Goal: Task Accomplishment & Management: Use online tool/utility

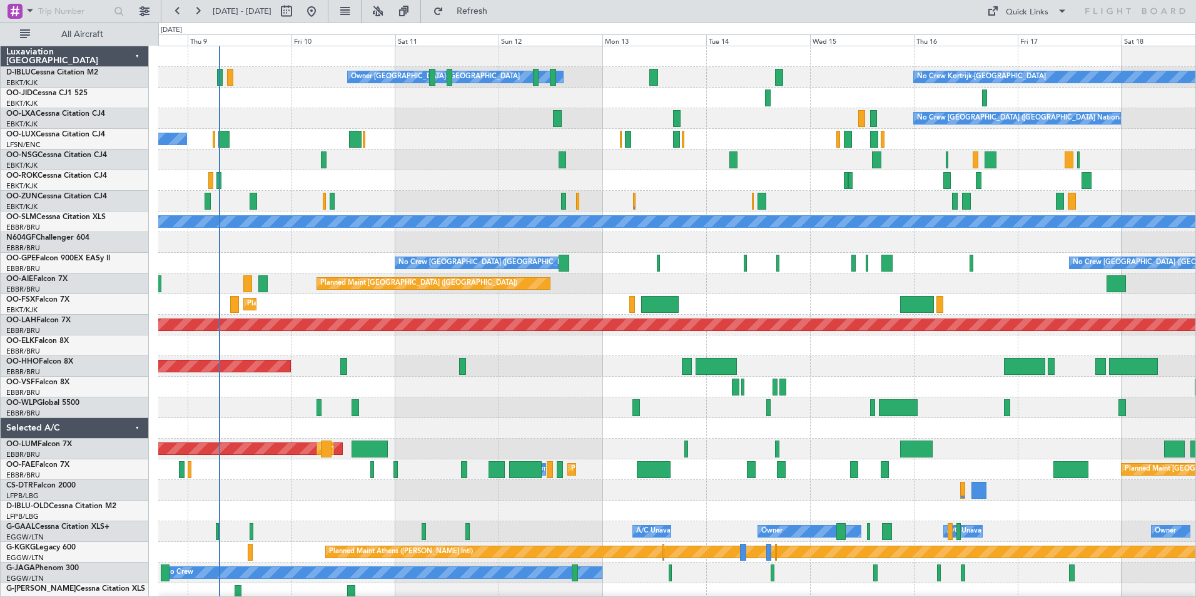
click at [524, 415] on div "Owner [GEOGRAPHIC_DATA]-[GEOGRAPHIC_DATA] No Crew Kortrijk-[GEOGRAPHIC_DATA] No…" at bounding box center [677, 438] width 1038 height 785
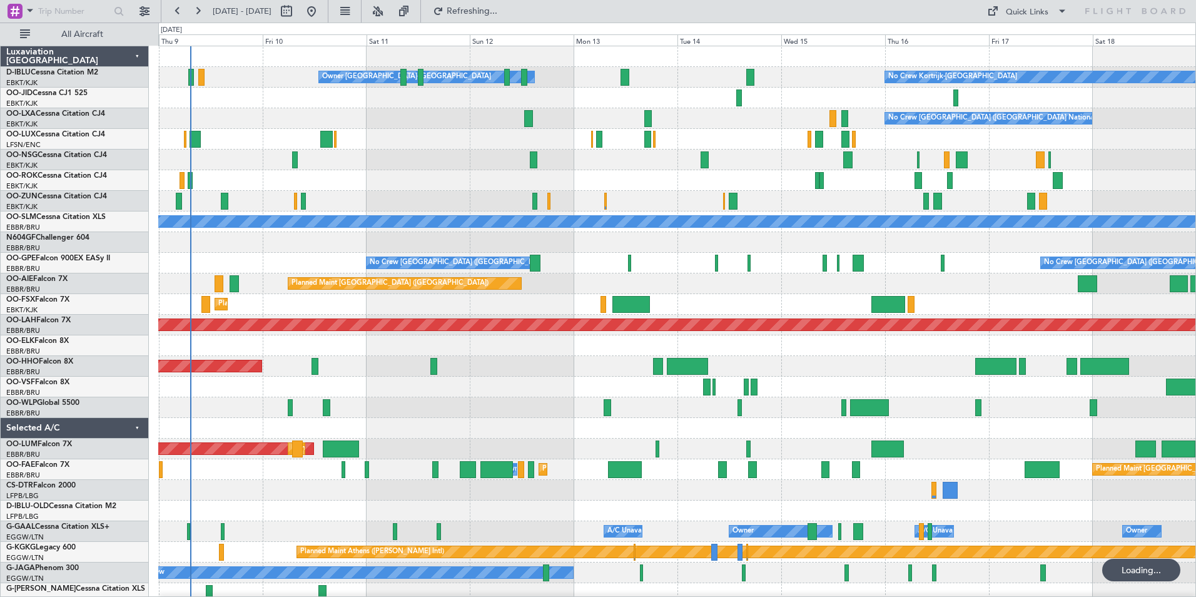
click at [783, 385] on div at bounding box center [677, 387] width 1038 height 21
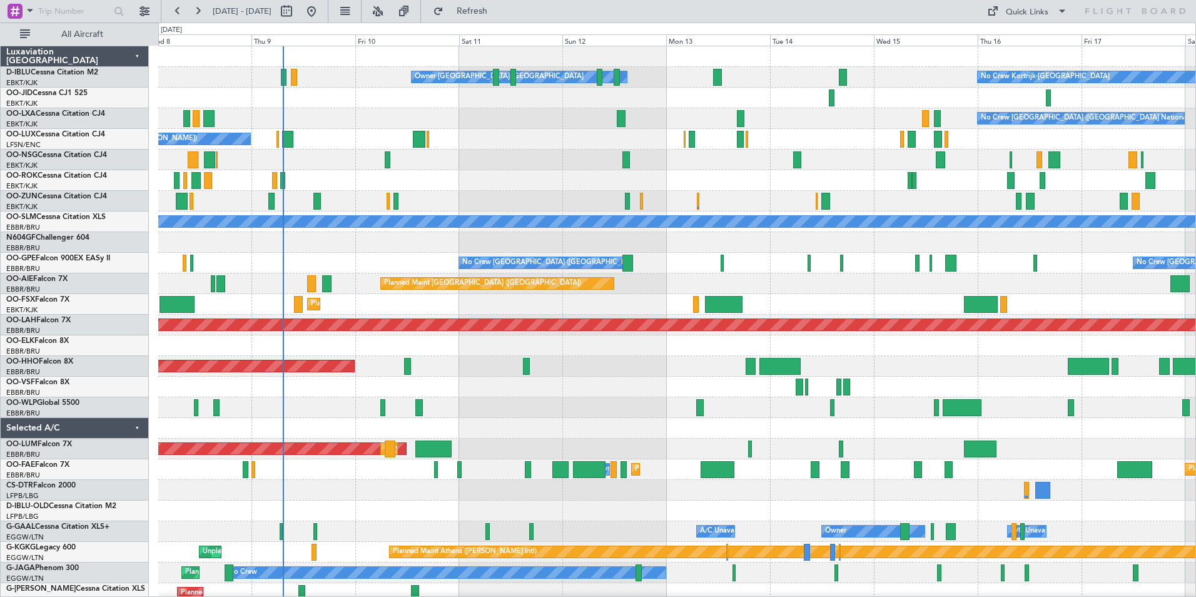
click at [572, 434] on div "No Crew Kortrijk-[GEOGRAPHIC_DATA] Owner [GEOGRAPHIC_DATA]-[GEOGRAPHIC_DATA] No…" at bounding box center [677, 469] width 1038 height 847
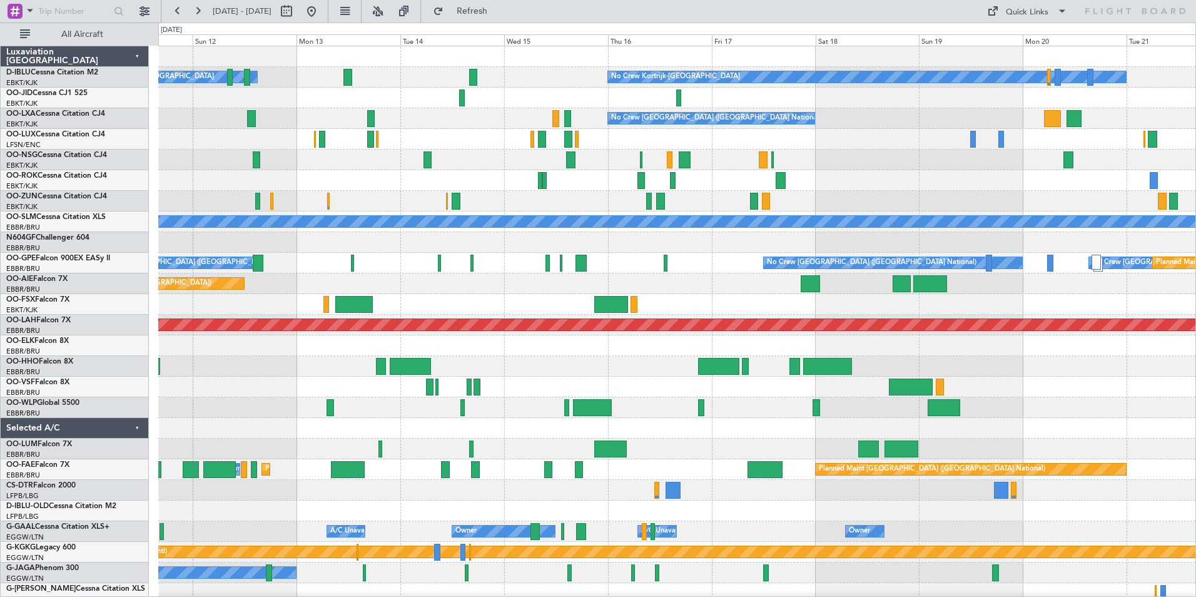
click at [481, 416] on div "No Crew Kortrijk-[GEOGRAPHIC_DATA] Owner [GEOGRAPHIC_DATA]-[GEOGRAPHIC_DATA] No…" at bounding box center [677, 469] width 1038 height 847
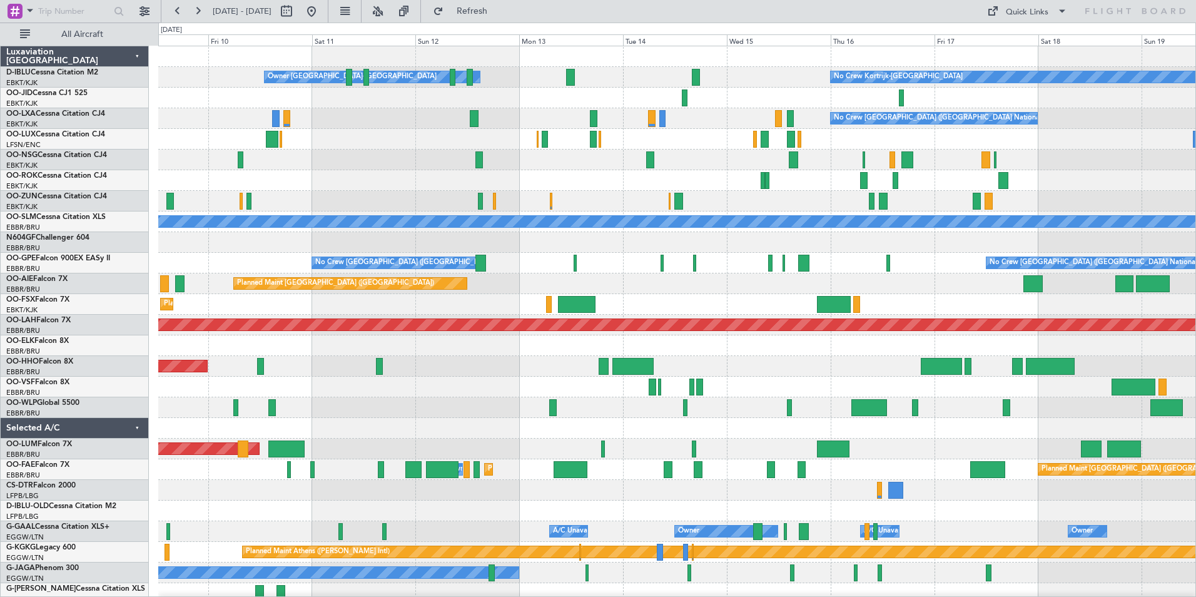
click at [786, 403] on div "No Crew Kortrijk-[GEOGRAPHIC_DATA] Owner [GEOGRAPHIC_DATA]-[GEOGRAPHIC_DATA] No…" at bounding box center [677, 469] width 1038 height 847
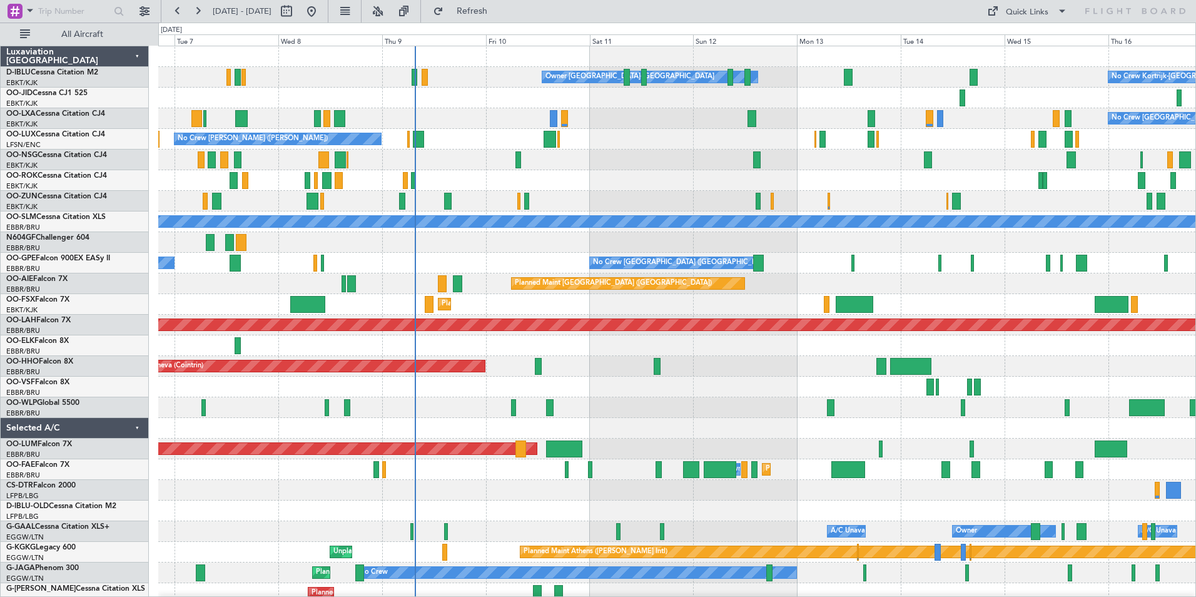
click at [730, 374] on div "No Crew Kortrijk-[GEOGRAPHIC_DATA] Owner [GEOGRAPHIC_DATA]-[GEOGRAPHIC_DATA] No…" at bounding box center [677, 469] width 1038 height 847
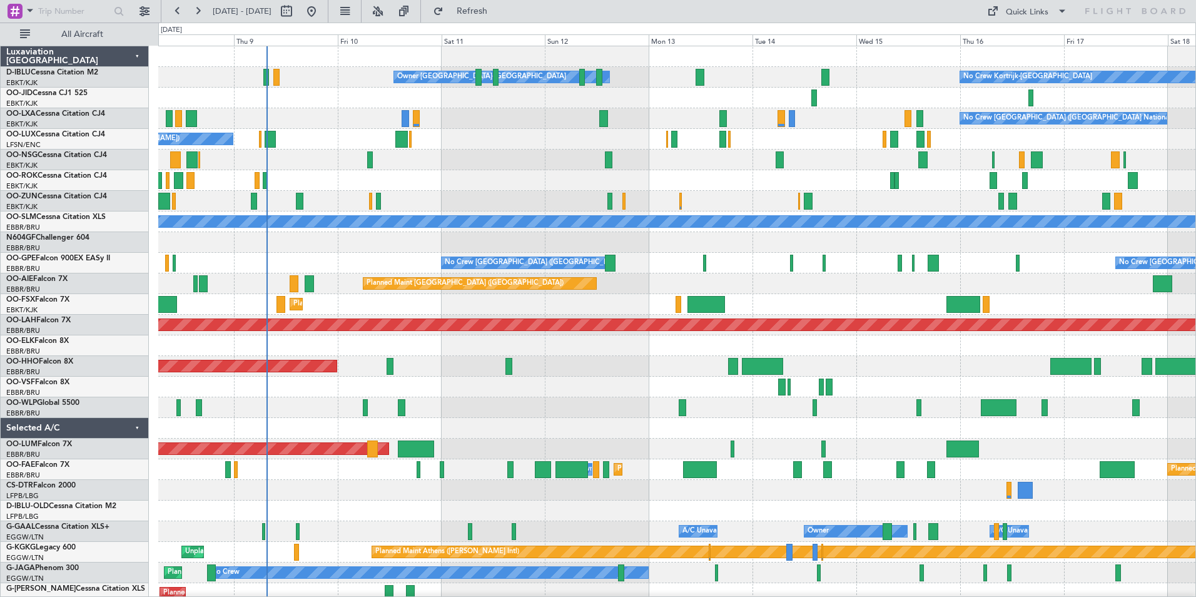
click at [641, 420] on div "No Crew Kortrijk-[GEOGRAPHIC_DATA] Owner [GEOGRAPHIC_DATA]-[GEOGRAPHIC_DATA] No…" at bounding box center [677, 469] width 1038 height 847
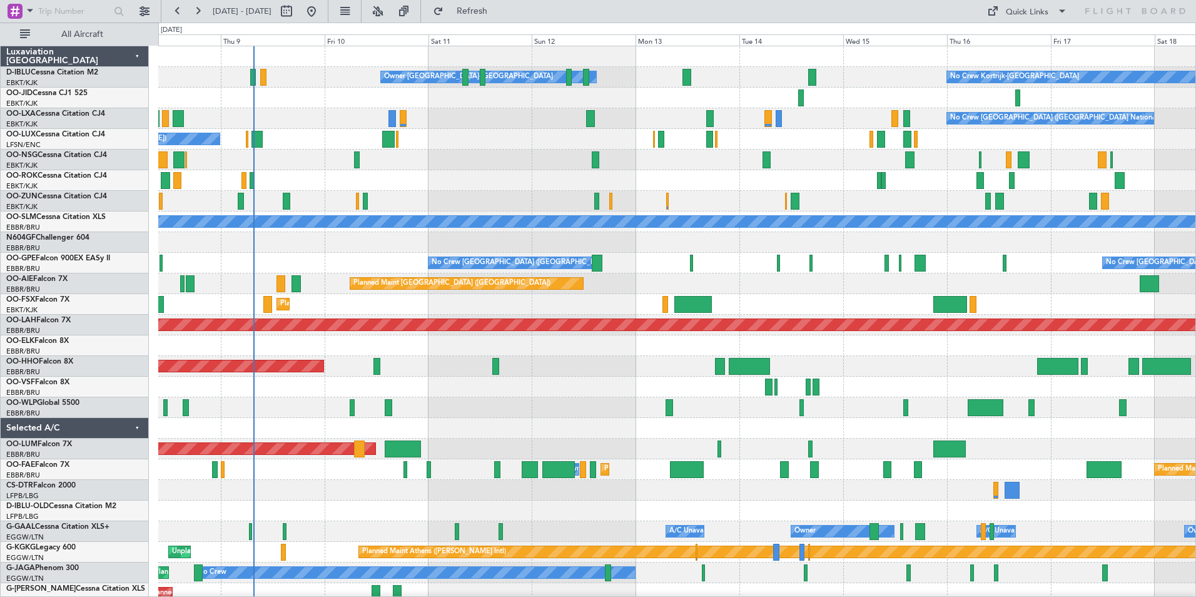
click at [736, 451] on div "Planned Maint [GEOGRAPHIC_DATA] ([GEOGRAPHIC_DATA] National) AOG Maint [GEOGRAP…" at bounding box center [677, 449] width 1038 height 21
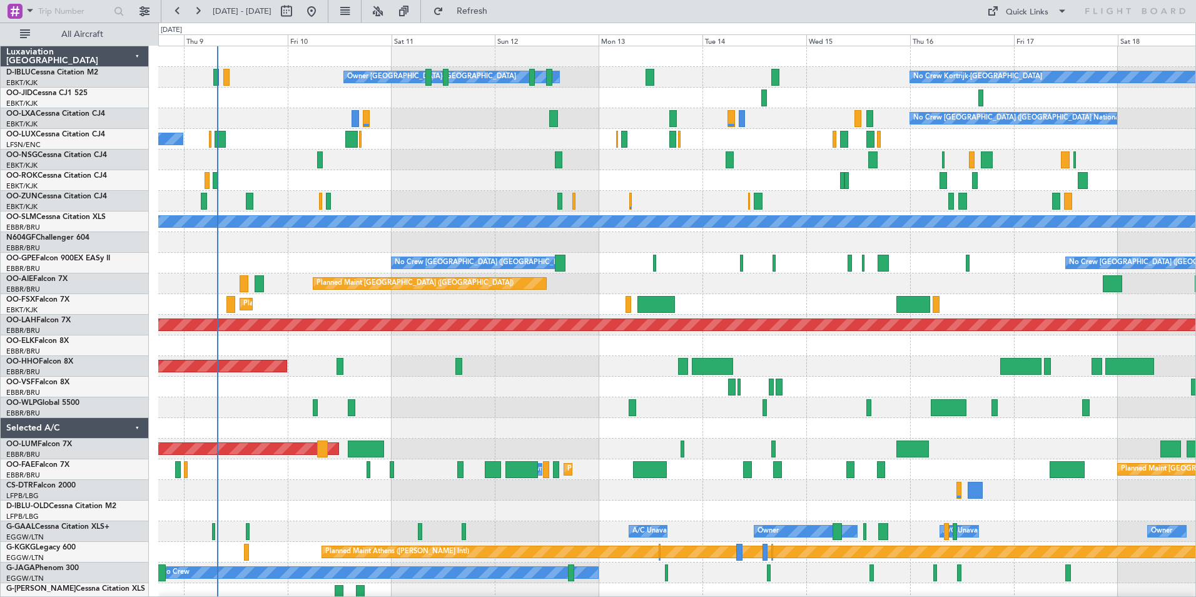
click at [991, 305] on div "Planned Maint Kortrijk-[GEOGRAPHIC_DATA]" at bounding box center [677, 304] width 1038 height 21
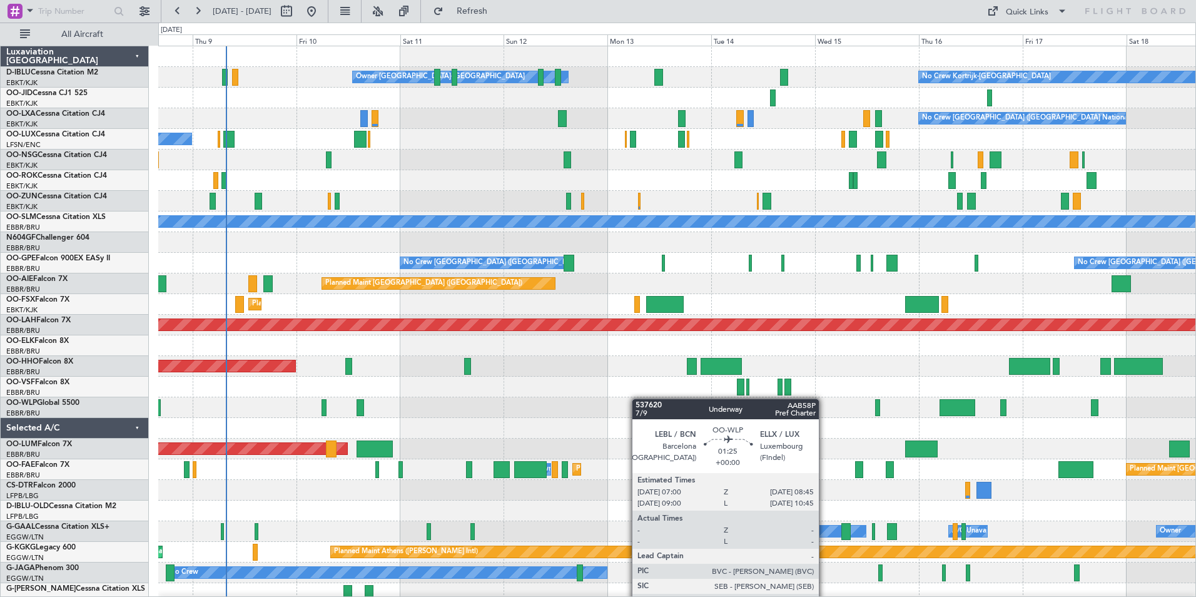
click at [638, 399] on div "No Crew Kortrijk-[GEOGRAPHIC_DATA] Owner [GEOGRAPHIC_DATA]-[GEOGRAPHIC_DATA] No…" at bounding box center [677, 469] width 1038 height 847
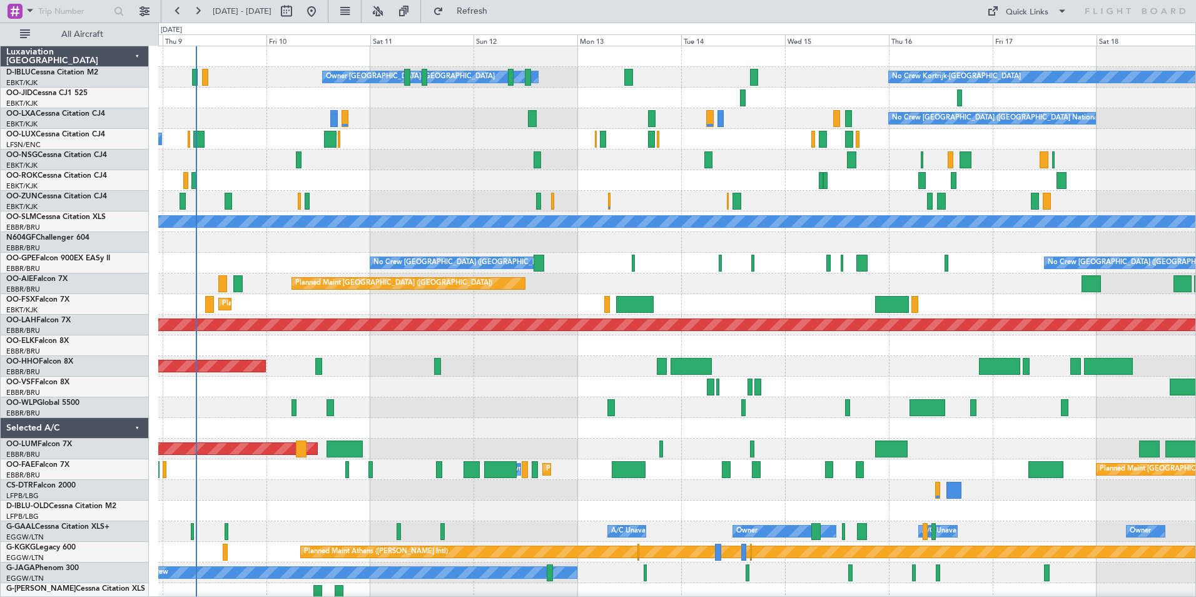
click at [596, 373] on div "Planned Maint Geneva (Cointrin)" at bounding box center [677, 366] width 1038 height 21
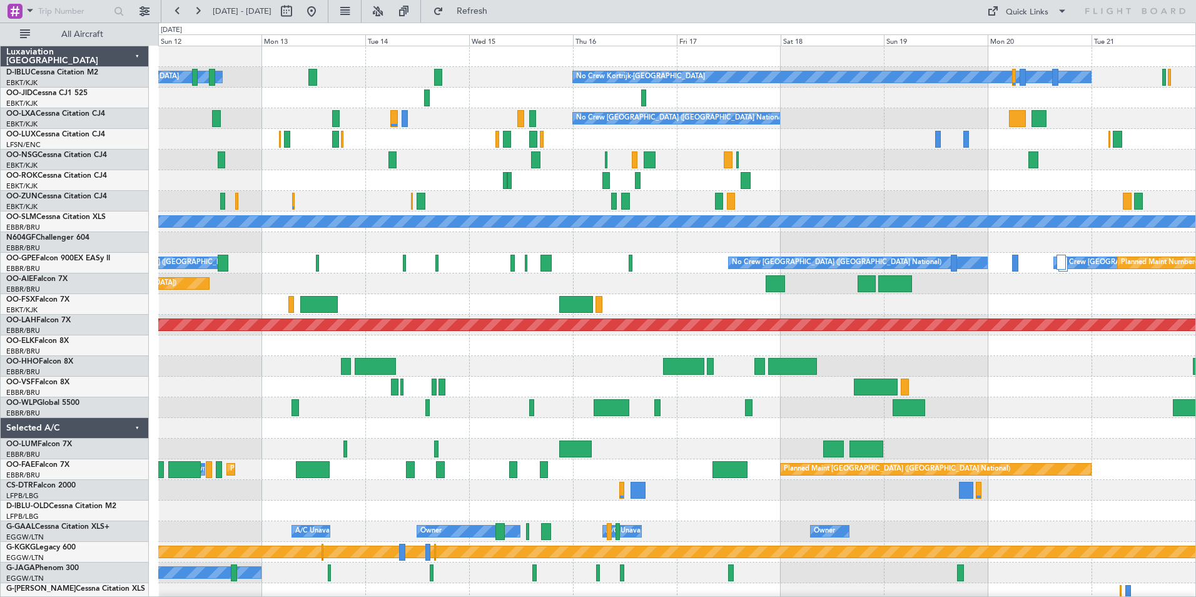
click at [715, 397] on div "Owner [GEOGRAPHIC_DATA]-[GEOGRAPHIC_DATA] No Crew Kortrijk-[GEOGRAPHIC_DATA] No…" at bounding box center [677, 469] width 1038 height 847
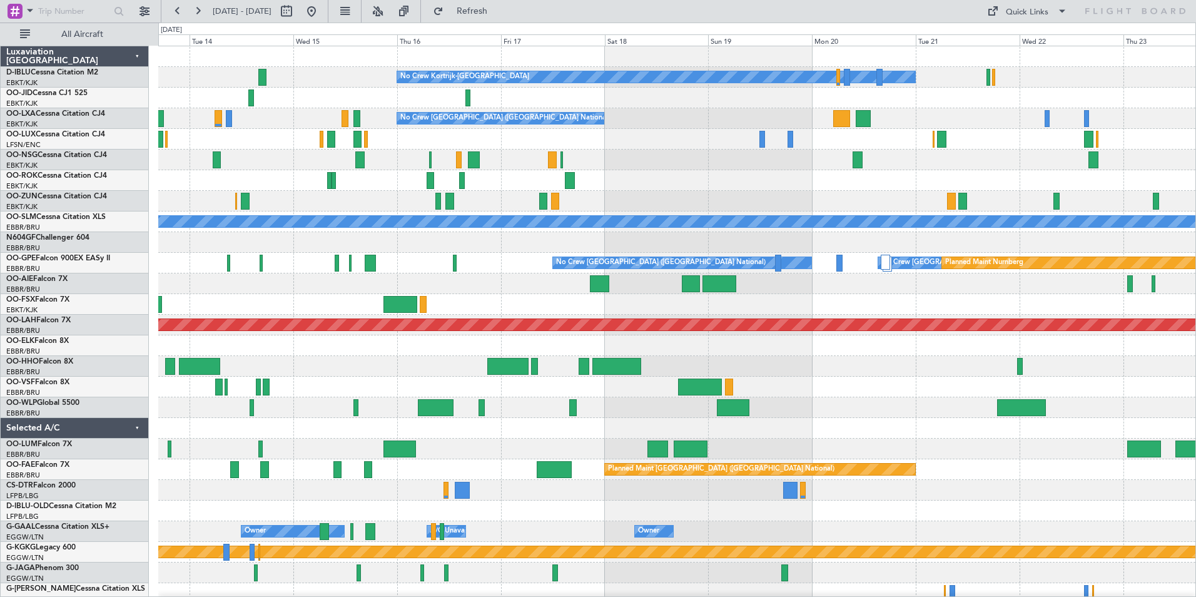
click at [904, 419] on div "No Crew Kortrijk-[GEOGRAPHIC_DATA] No Crew Owner [GEOGRAPHIC_DATA]-[GEOGRAPHIC_…" at bounding box center [677, 469] width 1038 height 847
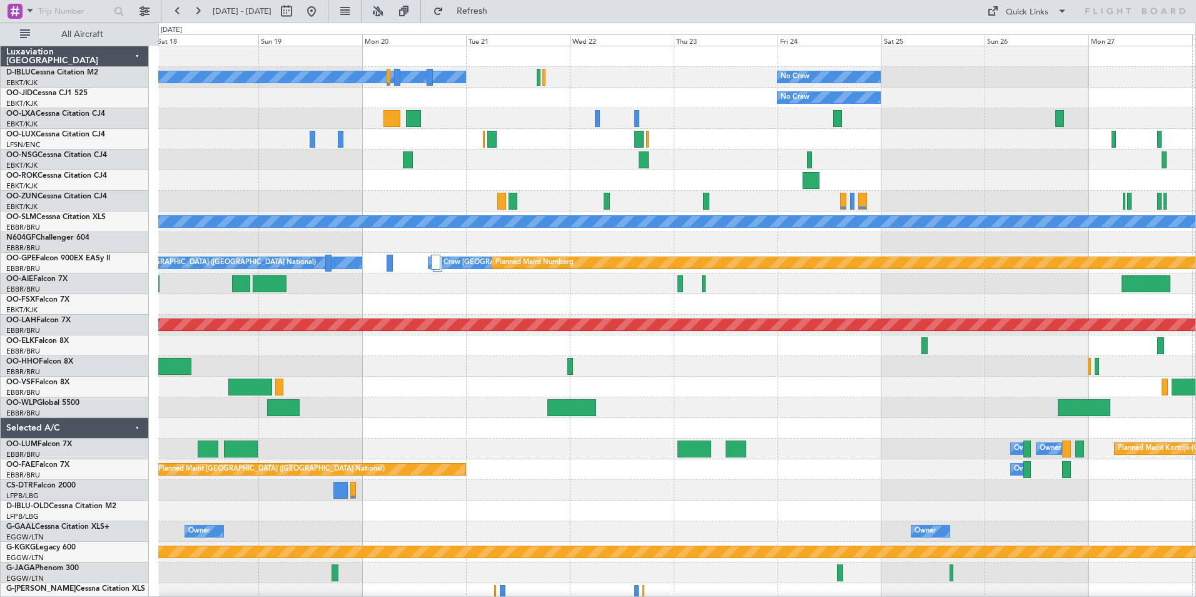
click at [564, 374] on div "No Crew Kortrijk-[GEOGRAPHIC_DATA] No Crew No Crew No Crew [GEOGRAPHIC_DATA] (B…" at bounding box center [677, 469] width 1038 height 847
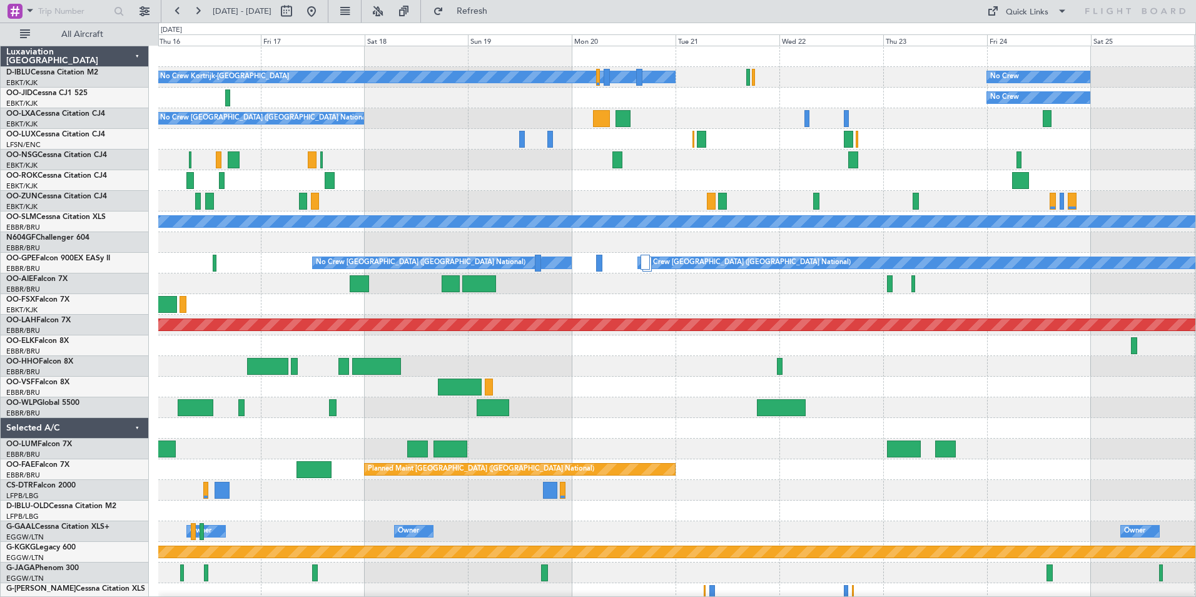
click at [753, 414] on div "No Crew Kortrijk-[GEOGRAPHIC_DATA] No Crew No Crew No Crew [GEOGRAPHIC_DATA] (B…" at bounding box center [677, 438] width 1038 height 785
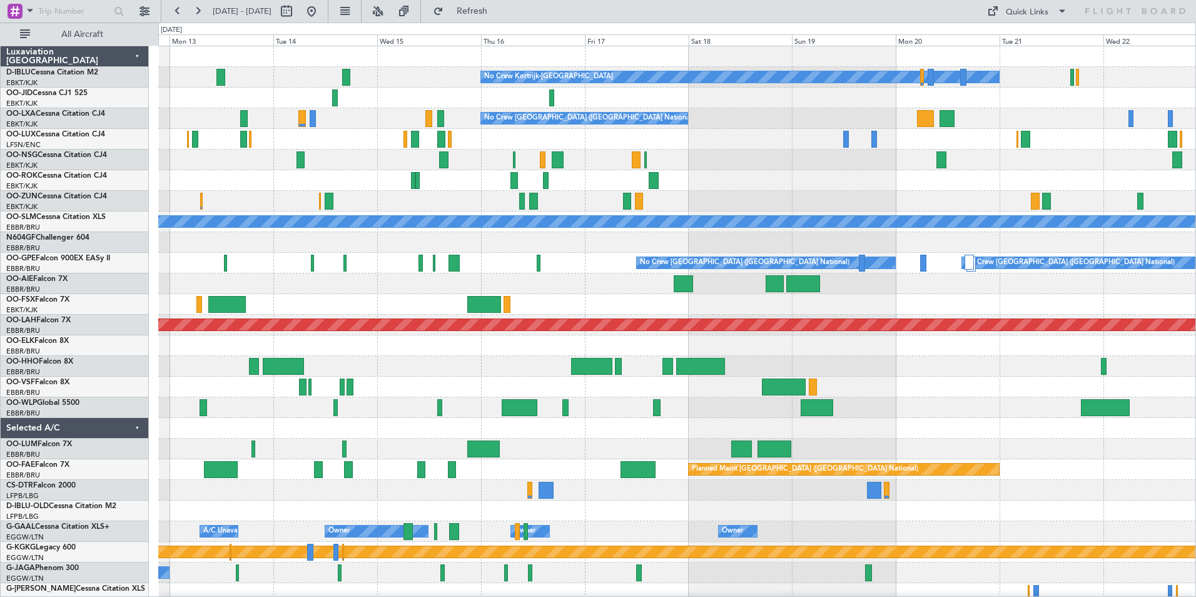
click at [978, 419] on div "No Crew Kortrijk-[GEOGRAPHIC_DATA] Owner [GEOGRAPHIC_DATA]-[GEOGRAPHIC_DATA] No…" at bounding box center [677, 438] width 1038 height 785
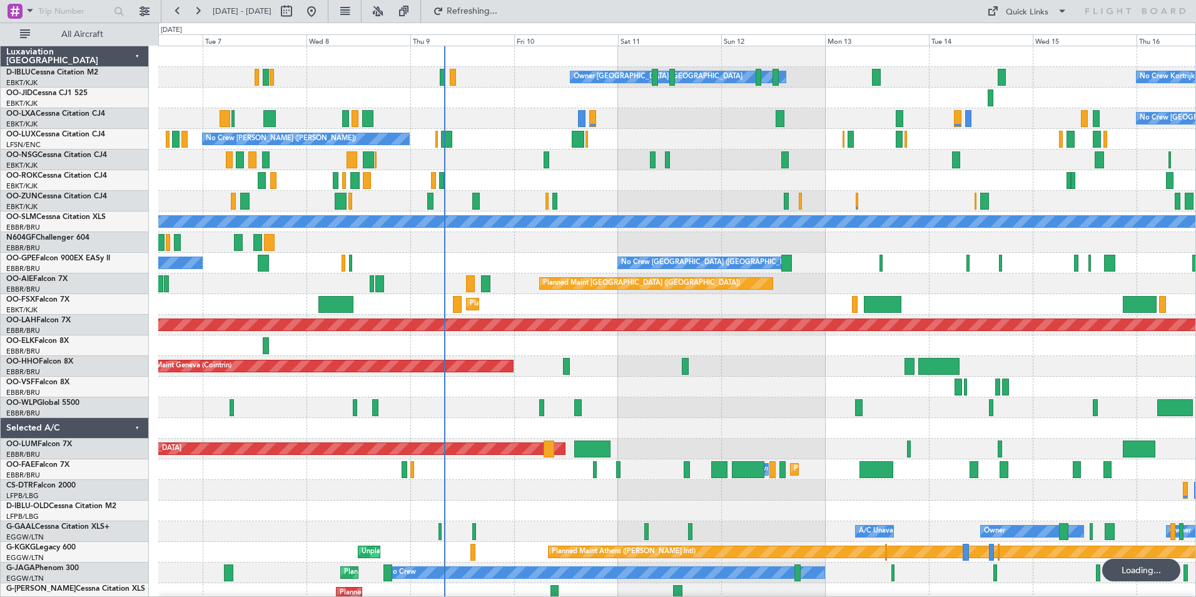
click at [1052, 404] on div "No Crew Kortrijk-[GEOGRAPHIC_DATA] Owner [GEOGRAPHIC_DATA]-[GEOGRAPHIC_DATA] No…" at bounding box center [677, 469] width 1038 height 847
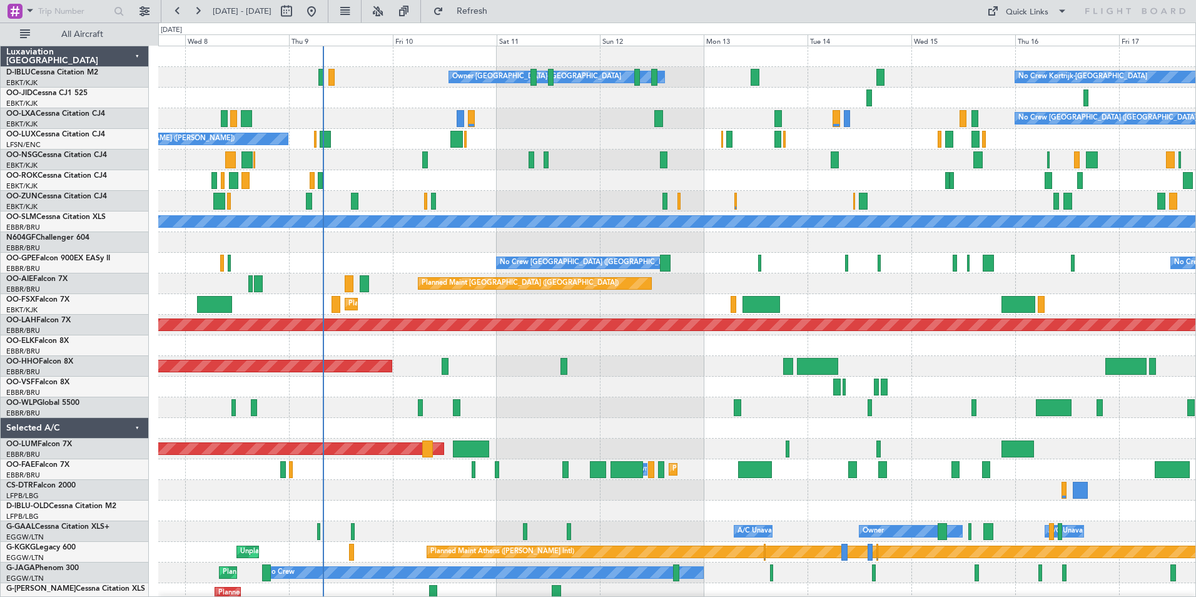
click at [680, 411] on div "Owner [GEOGRAPHIC_DATA]-[GEOGRAPHIC_DATA] No Crew Kortrijk-[GEOGRAPHIC_DATA] No…" at bounding box center [677, 469] width 1038 height 847
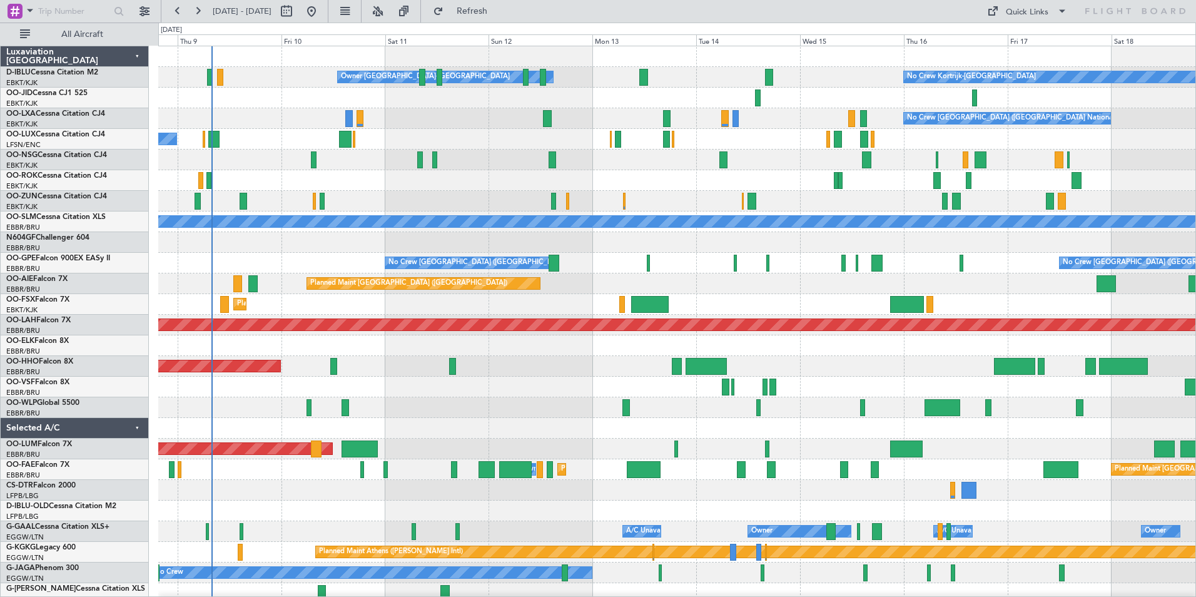
click at [674, 415] on div at bounding box center [677, 407] width 1038 height 21
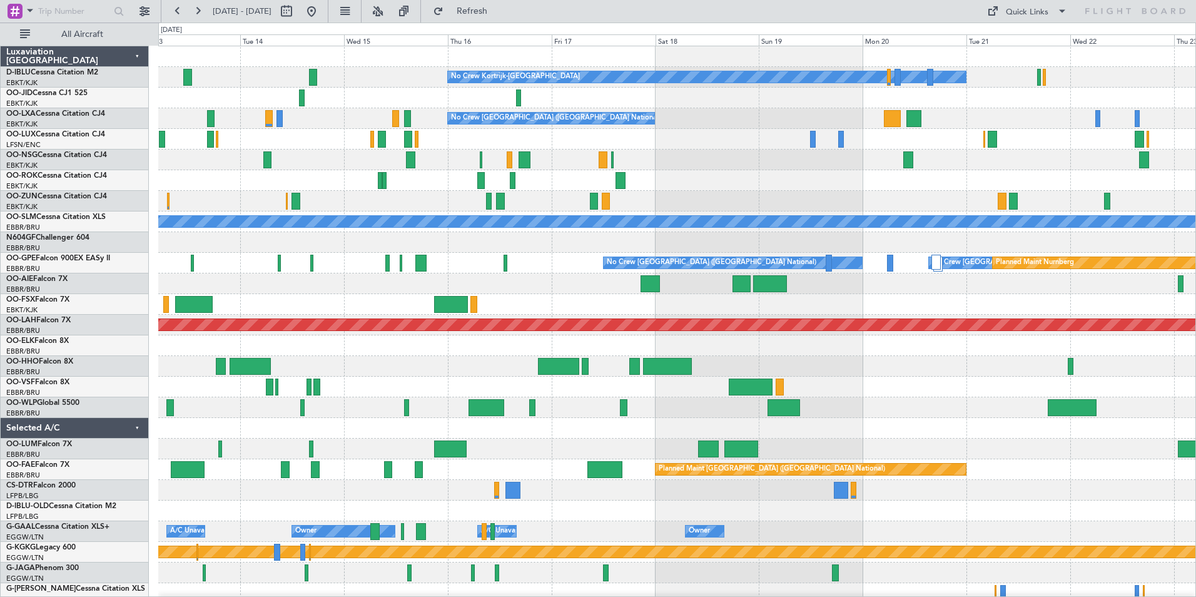
click at [576, 437] on div at bounding box center [677, 428] width 1038 height 21
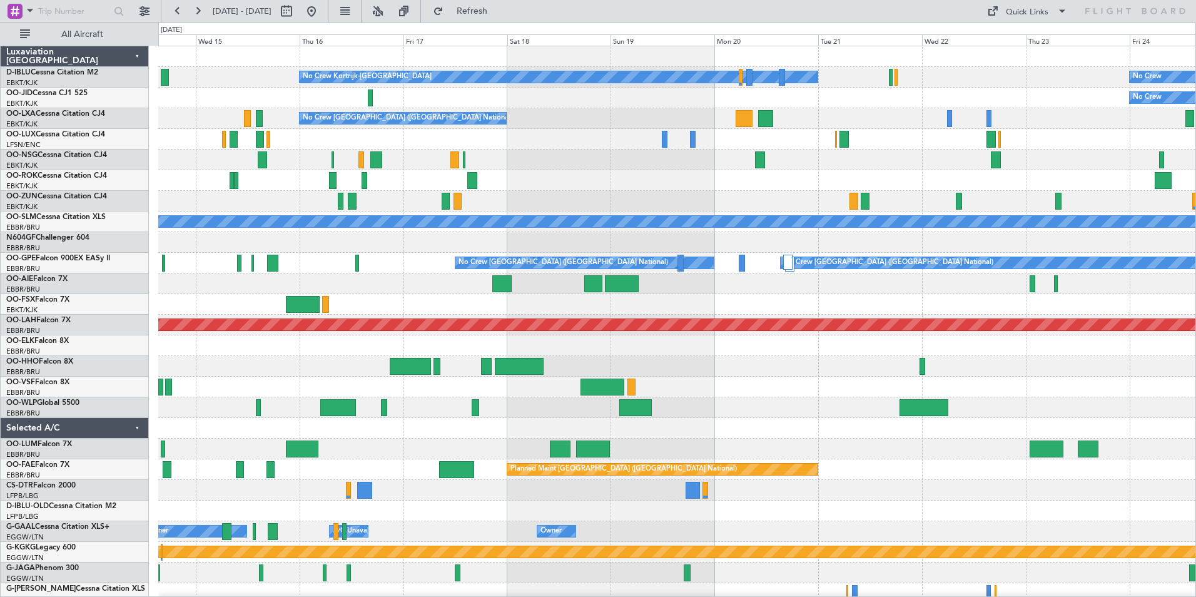
click at [170, 441] on div "No Crew Kortrijk-[GEOGRAPHIC_DATA] No Crew Owner [GEOGRAPHIC_DATA]-[GEOGRAPHIC_…" at bounding box center [677, 469] width 1038 height 847
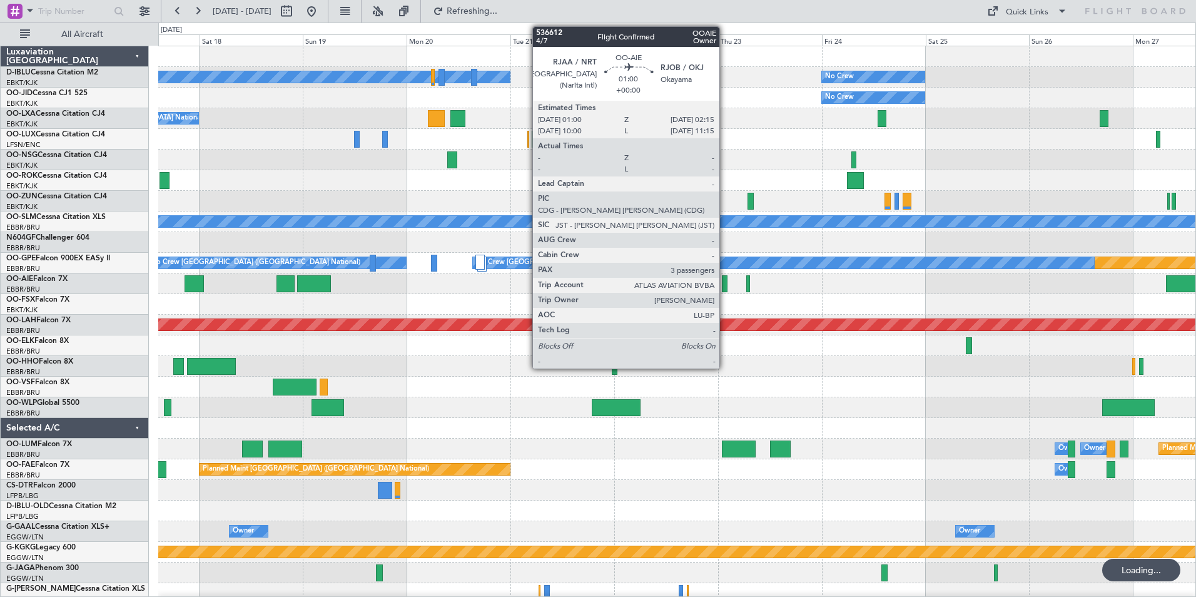
click at [725, 288] on div at bounding box center [725, 283] width 6 height 17
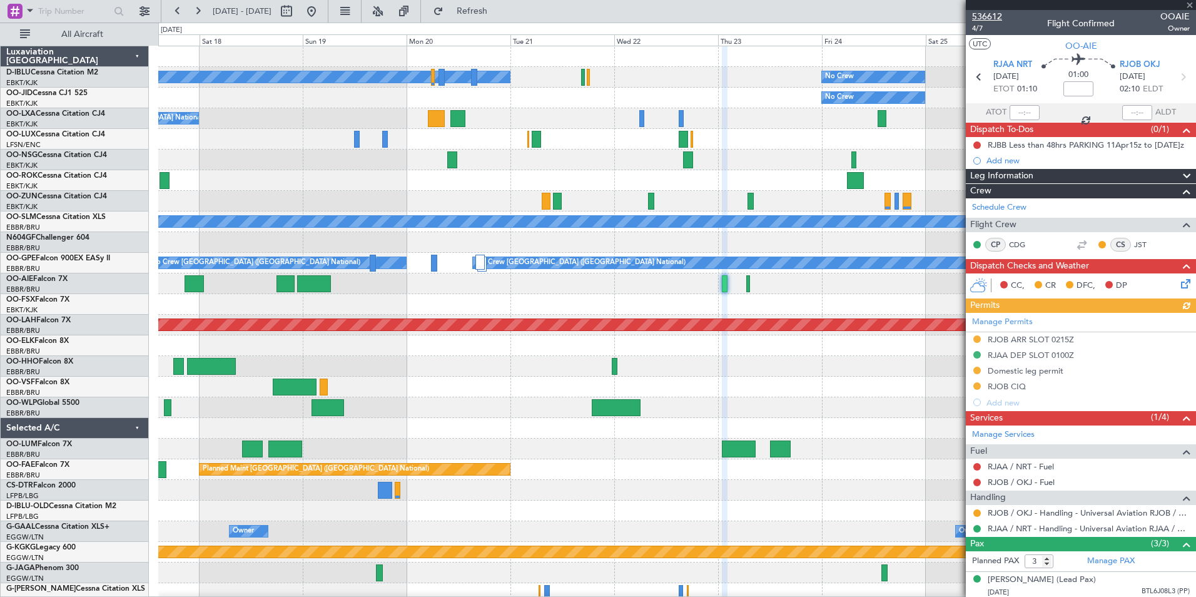
click at [979, 13] on span "536612" at bounding box center [987, 16] width 30 height 13
click at [990, 18] on span "536612" at bounding box center [987, 16] width 30 height 13
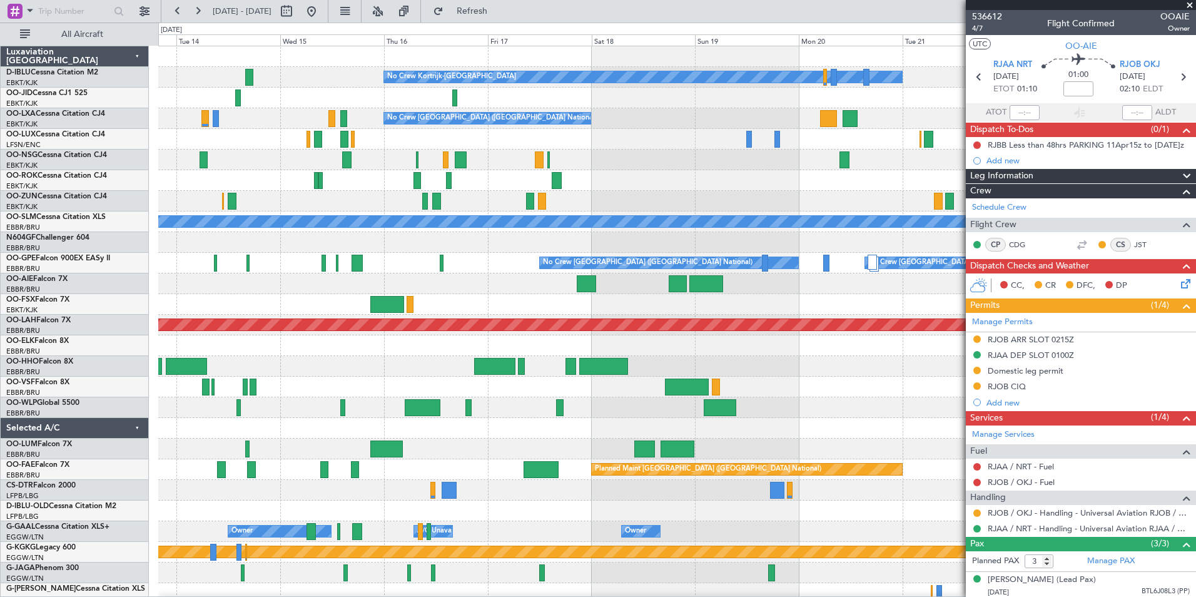
click at [775, 408] on div "No Crew Kortrijk-[GEOGRAPHIC_DATA] No Crew Owner [GEOGRAPHIC_DATA]-[GEOGRAPHIC_…" at bounding box center [677, 438] width 1038 height 785
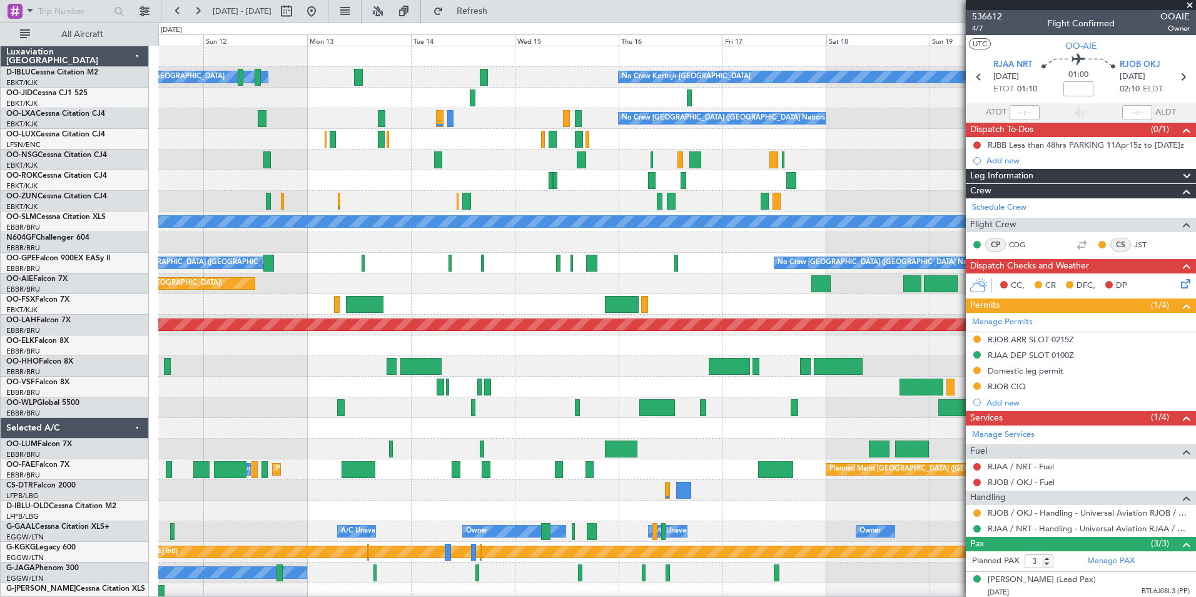
click at [785, 380] on div "No Crew Kortrijk-[GEOGRAPHIC_DATA] Owner [GEOGRAPHIC_DATA]-[GEOGRAPHIC_DATA] No…" at bounding box center [677, 469] width 1038 height 847
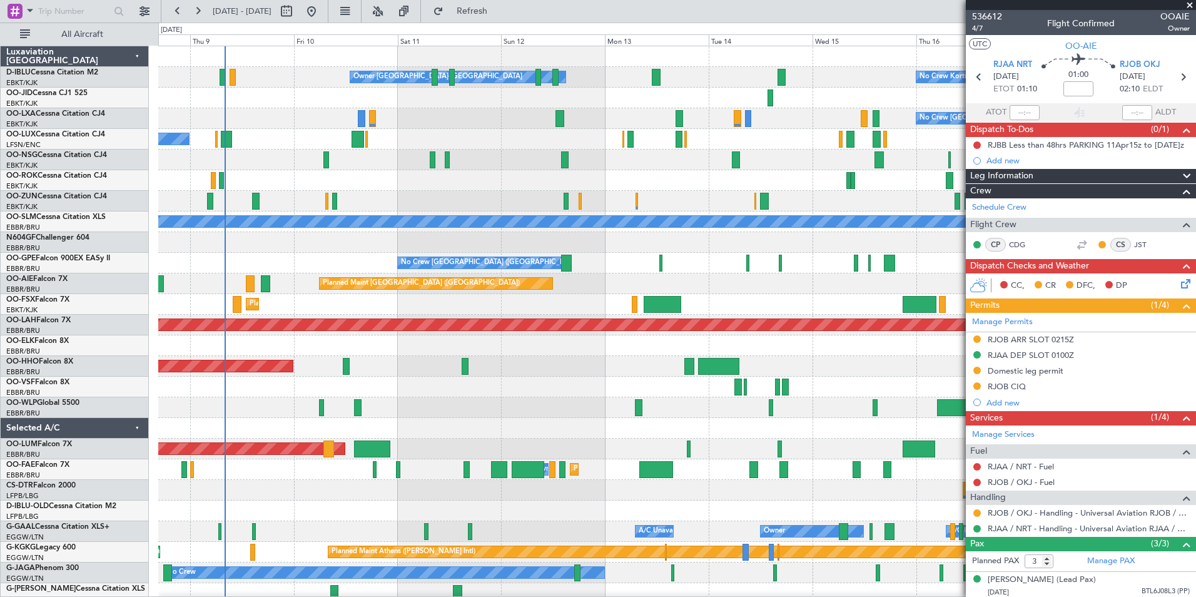
click at [811, 384] on div "No Crew Kortrijk-[GEOGRAPHIC_DATA] Owner [GEOGRAPHIC_DATA]-[GEOGRAPHIC_DATA] No…" at bounding box center [677, 469] width 1038 height 847
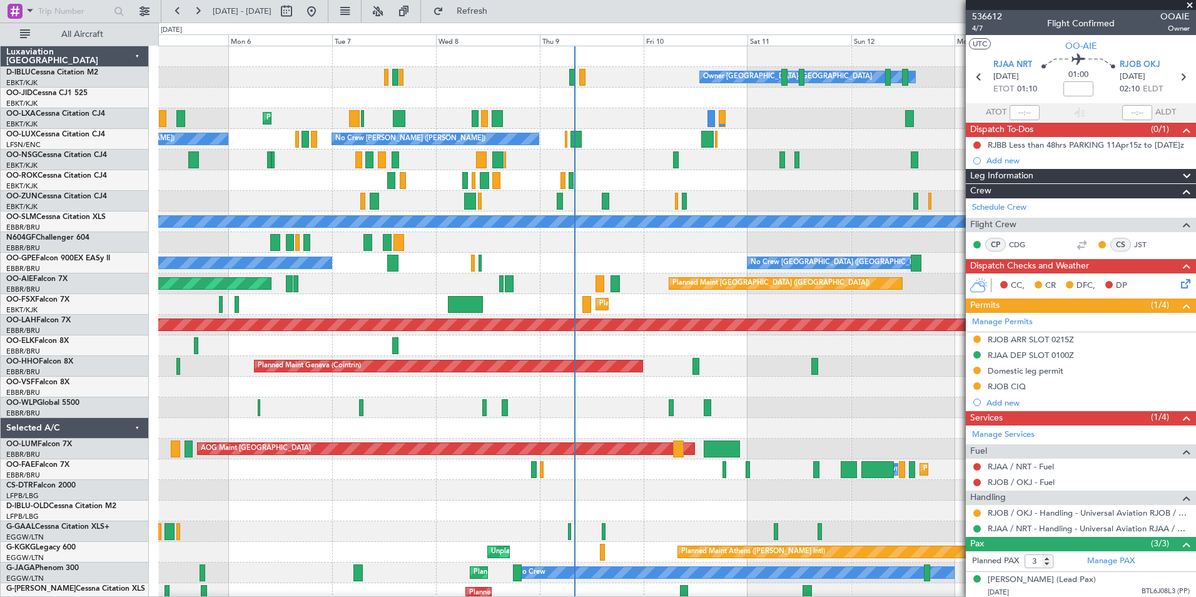
click at [782, 399] on div "Owner [GEOGRAPHIC_DATA]-[GEOGRAPHIC_DATA] No Crew Kortrijk-[GEOGRAPHIC_DATA] Pl…" at bounding box center [677, 469] width 1038 height 847
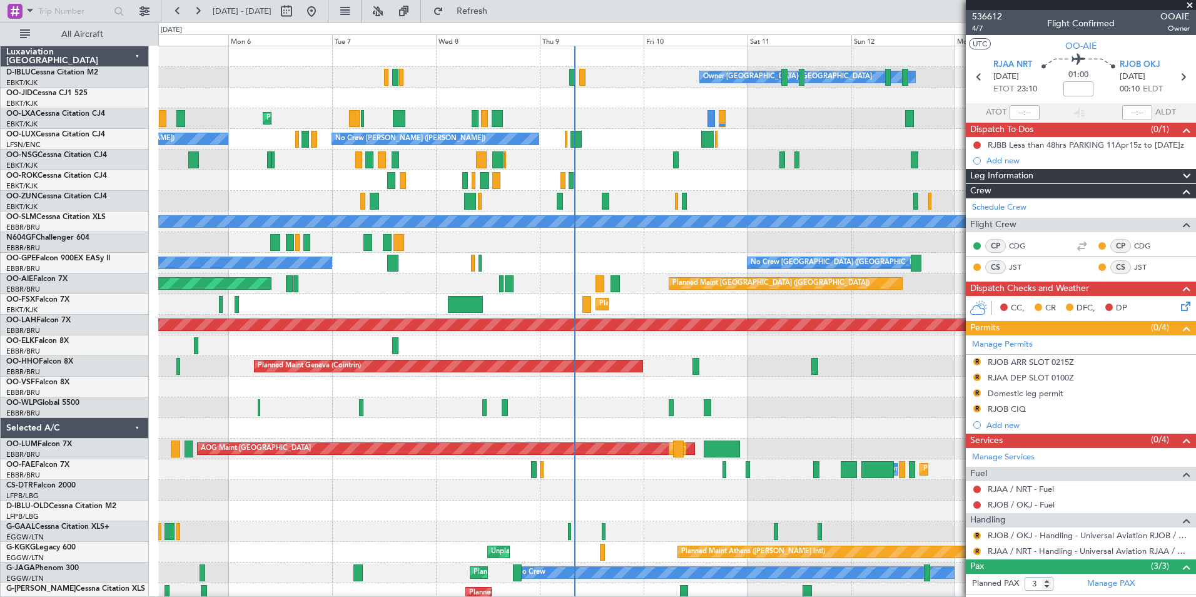
click at [496, 477] on div "Owner [GEOGRAPHIC_DATA]-[GEOGRAPHIC_DATA] No Crew Kortrijk-[GEOGRAPHIC_DATA] Pl…" at bounding box center [677, 459] width 1038 height 826
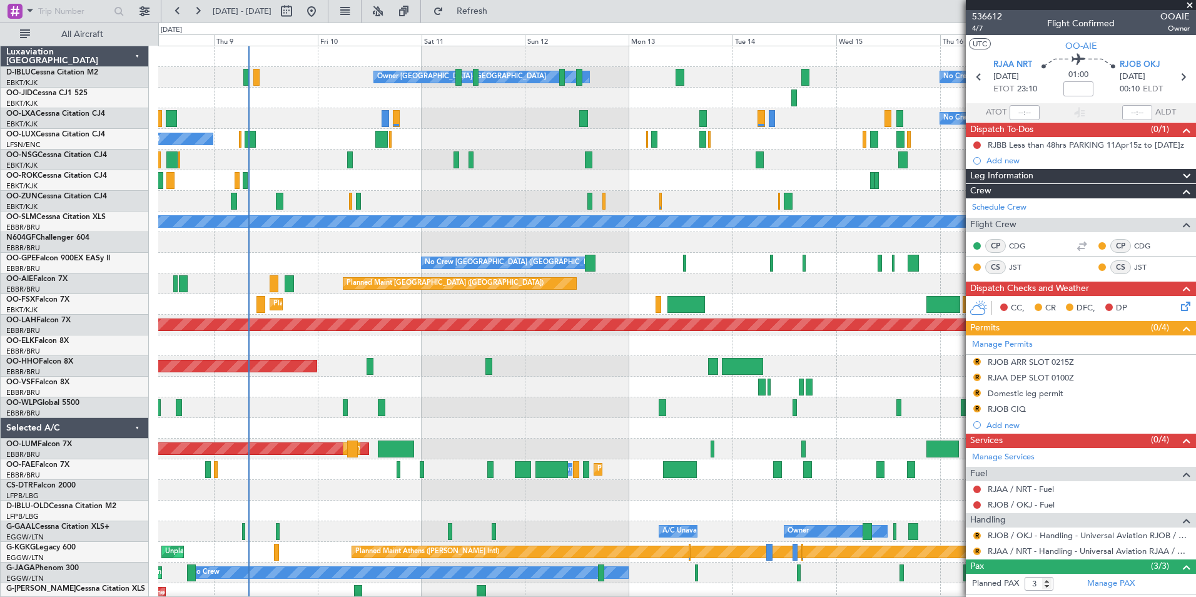
click at [804, 372] on div "Planned Maint Geneva (Cointrin)" at bounding box center [677, 366] width 1038 height 21
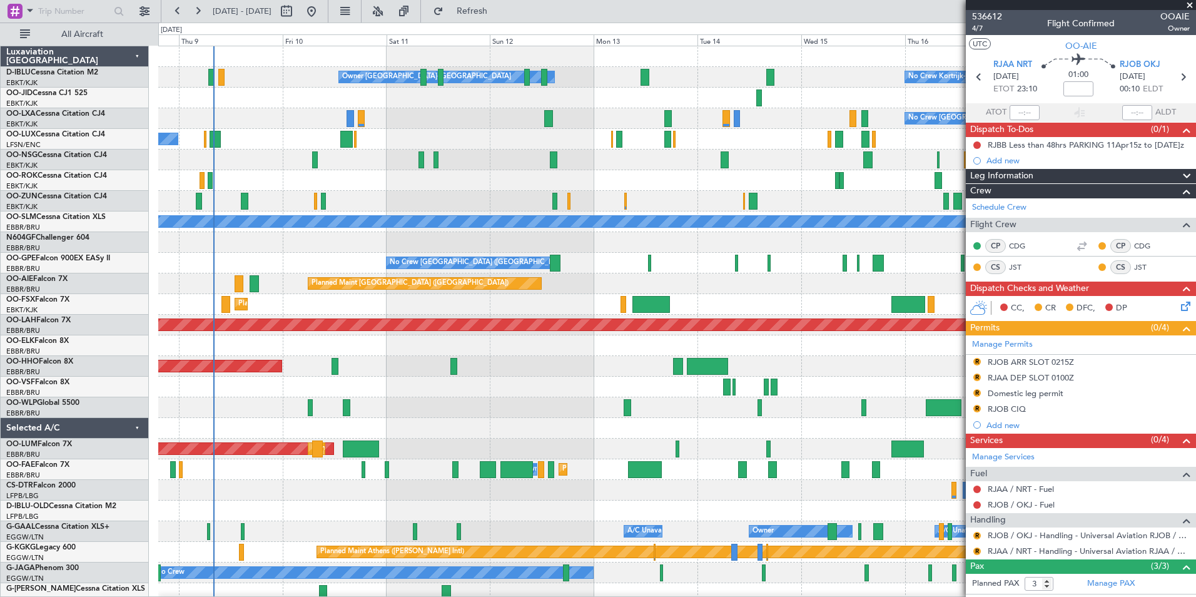
click at [491, 376] on div "Planned Maint Geneva (Cointrin)" at bounding box center [677, 366] width 1038 height 21
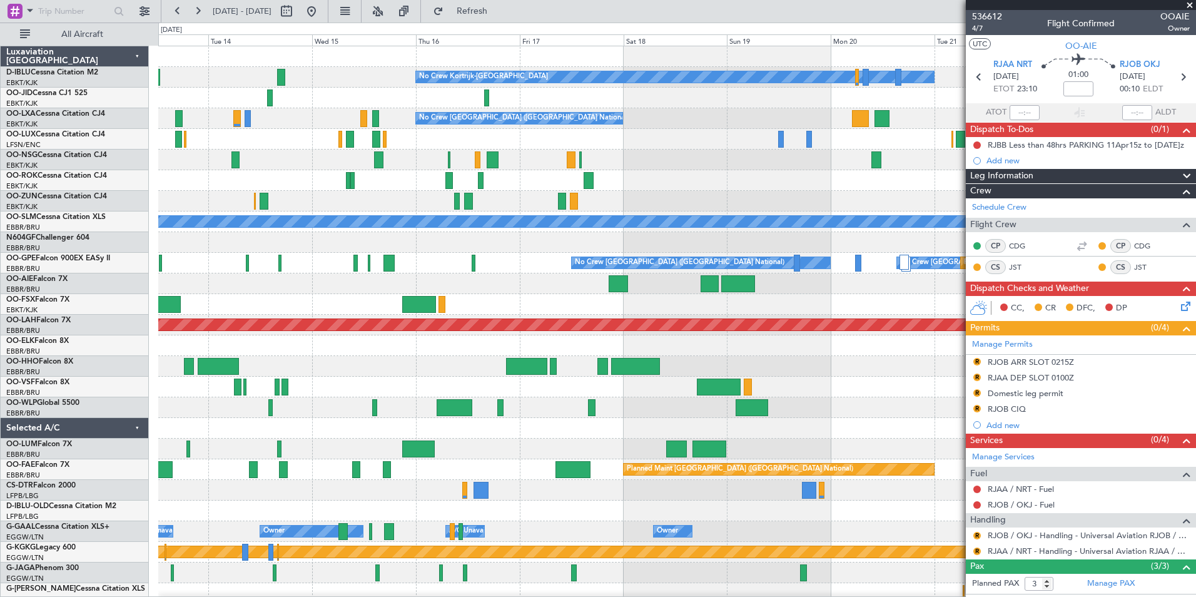
click at [592, 418] on div "No Crew Kortrijk-[GEOGRAPHIC_DATA] No Crew Owner [GEOGRAPHIC_DATA]-[GEOGRAPHIC_…" at bounding box center [677, 469] width 1038 height 847
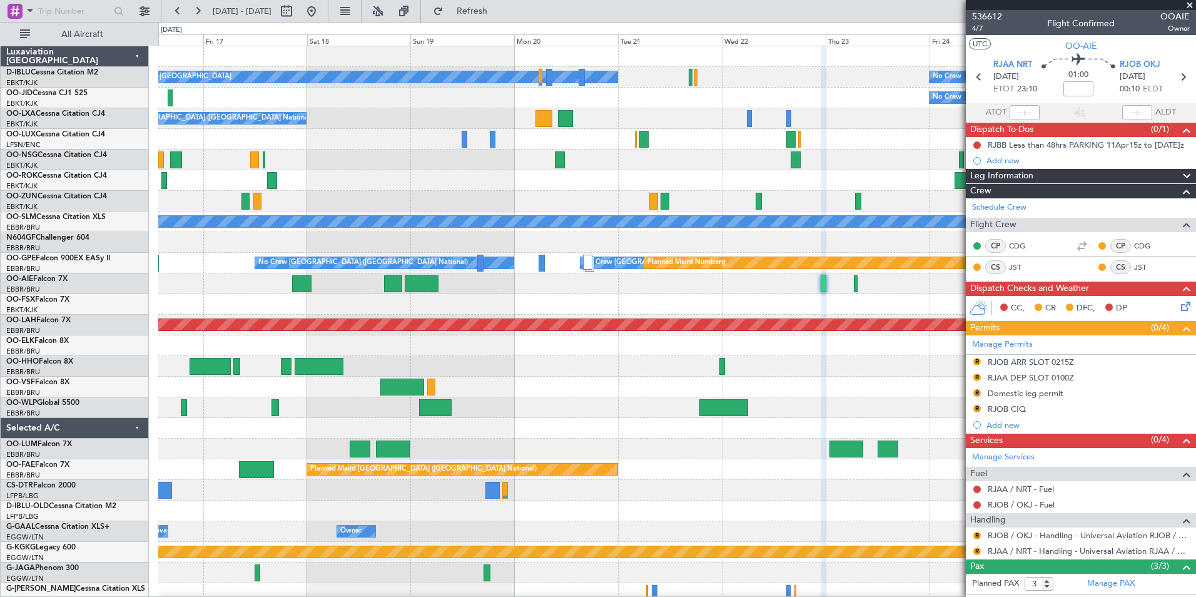
click at [483, 367] on div at bounding box center [677, 366] width 1038 height 21
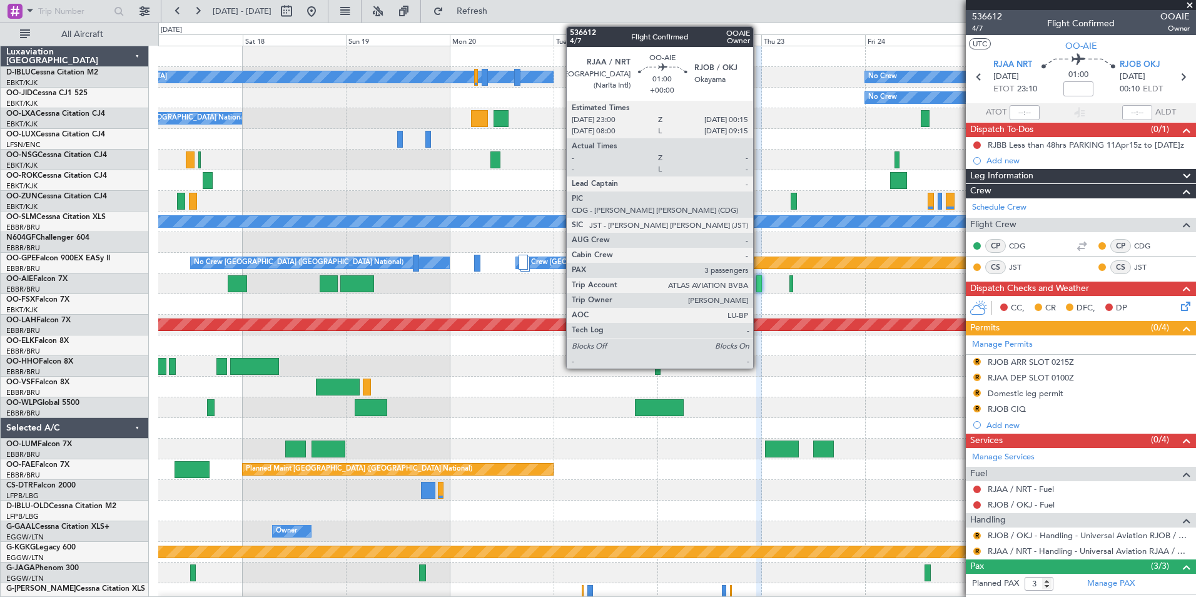
click at [759, 284] on div at bounding box center [760, 283] width 6 height 17
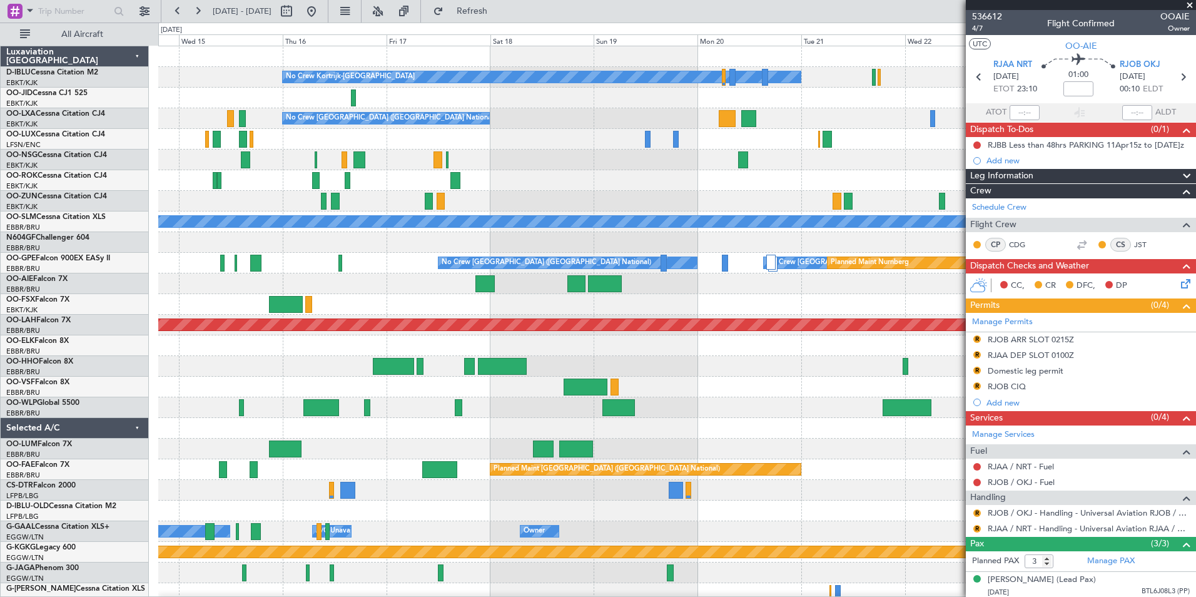
click at [709, 380] on div "No Crew Kortrijk-[GEOGRAPHIC_DATA] No Crew Owner [GEOGRAPHIC_DATA]-[GEOGRAPHIC_…" at bounding box center [677, 438] width 1038 height 785
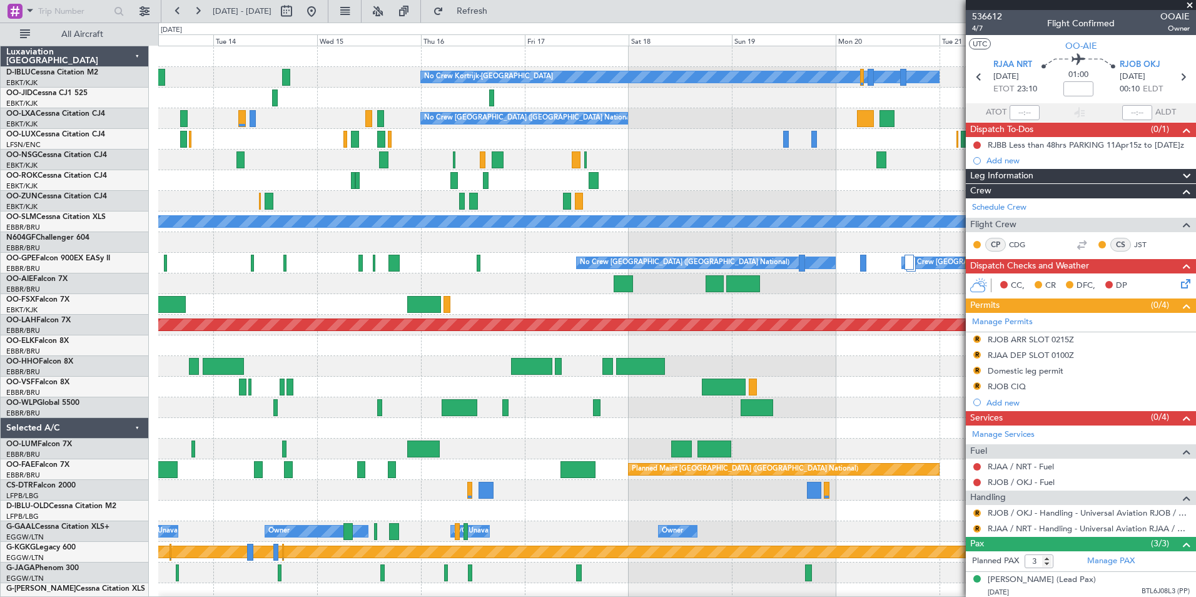
click at [945, 365] on div "No Crew Kortrijk-[GEOGRAPHIC_DATA] No Crew Owner [GEOGRAPHIC_DATA]-[GEOGRAPHIC_…" at bounding box center [677, 438] width 1038 height 785
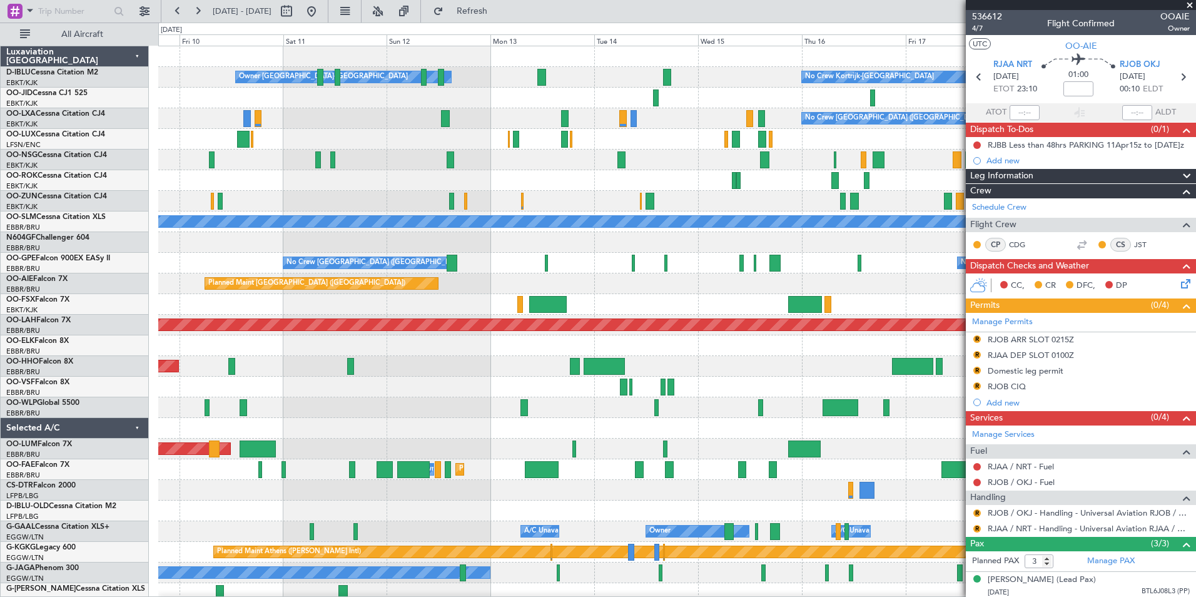
click at [741, 368] on div "Planned Maint Geneva (Cointrin)" at bounding box center [677, 366] width 1038 height 21
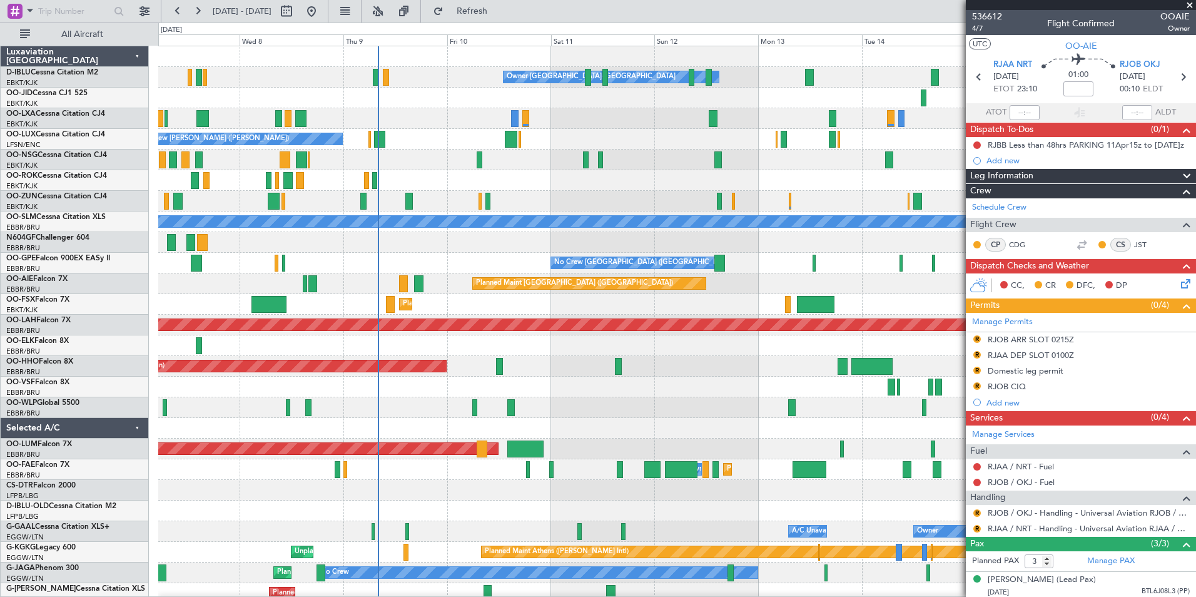
click at [606, 411] on div at bounding box center [677, 407] width 1038 height 21
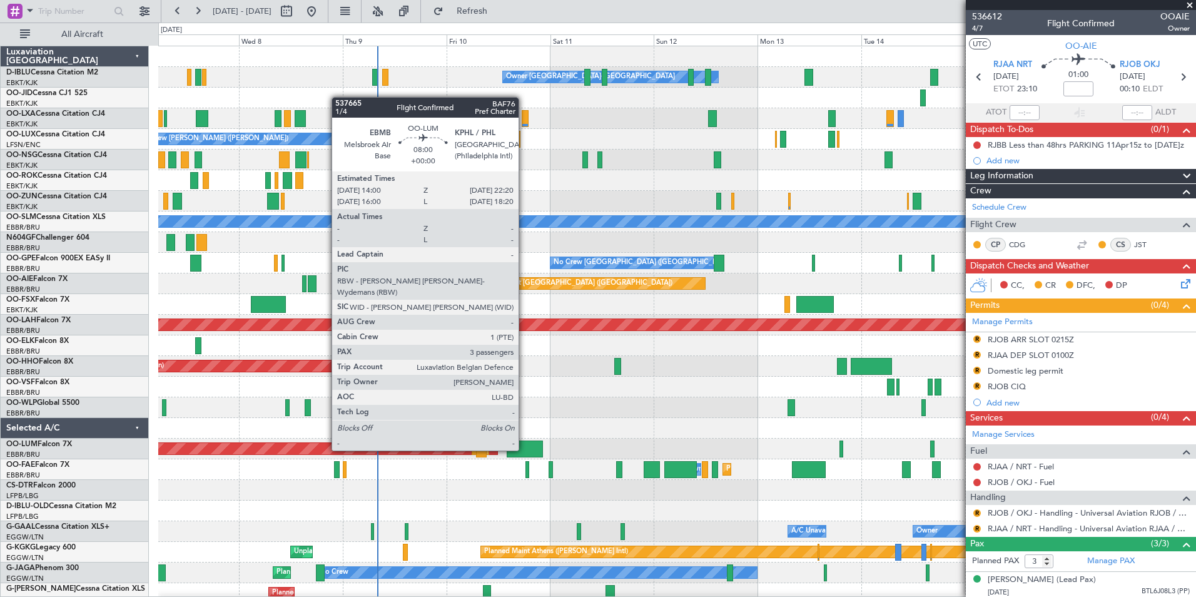
click at [524, 451] on div at bounding box center [525, 449] width 36 height 17
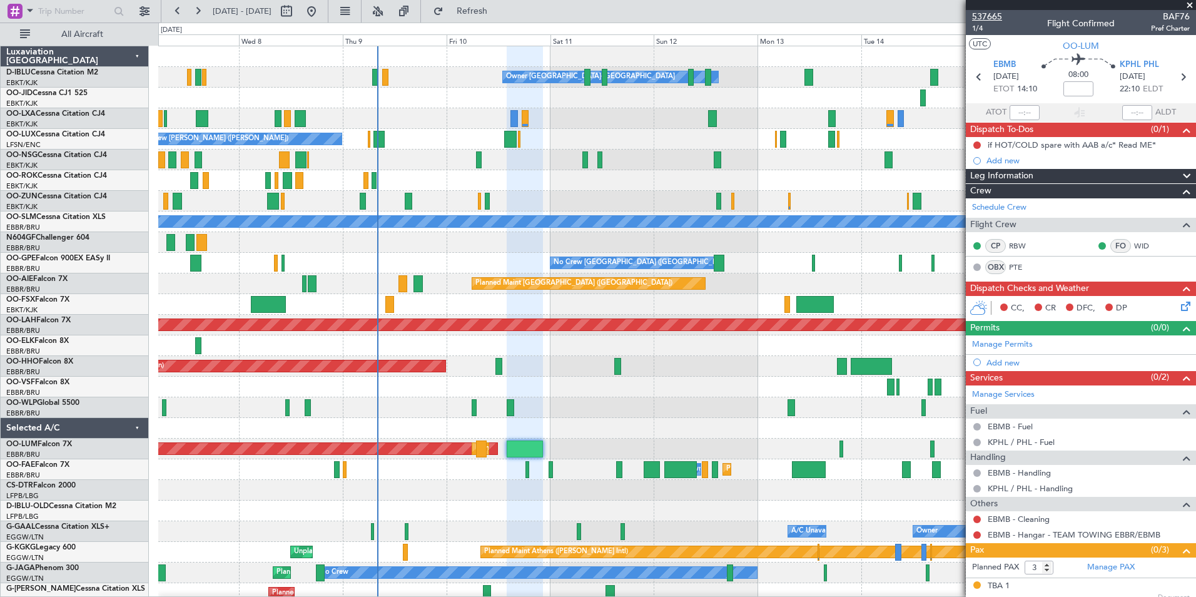
click at [990, 14] on span "537665" at bounding box center [987, 16] width 30 height 13
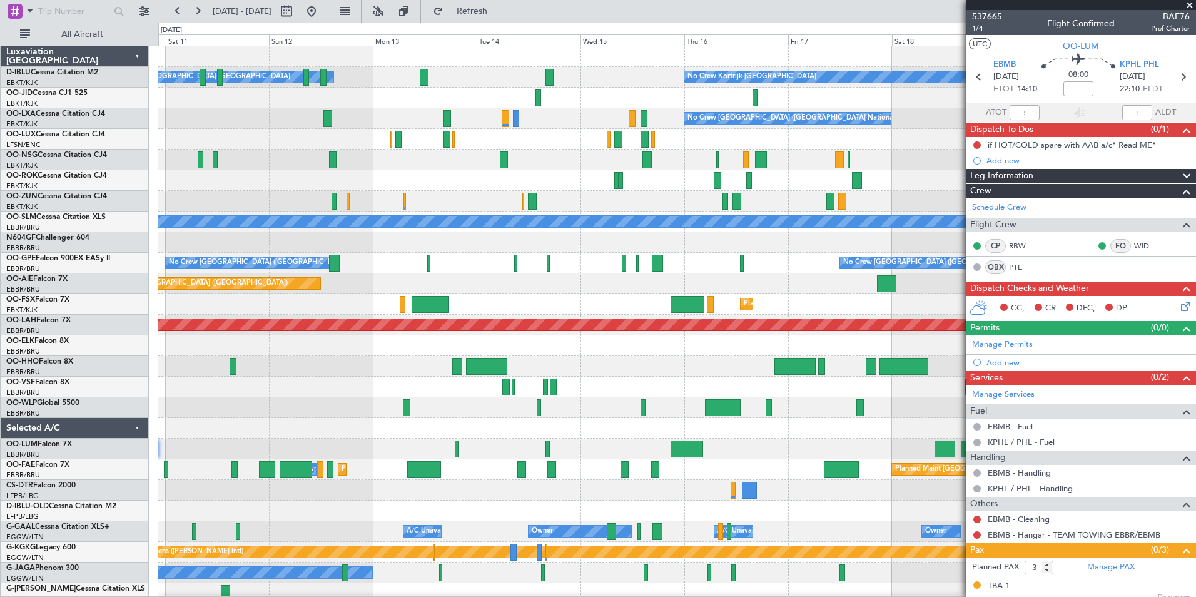
click at [295, 443] on div "Planned Maint [GEOGRAPHIC_DATA] ([GEOGRAPHIC_DATA] National) AOG Maint [GEOGRAP…" at bounding box center [677, 449] width 1038 height 21
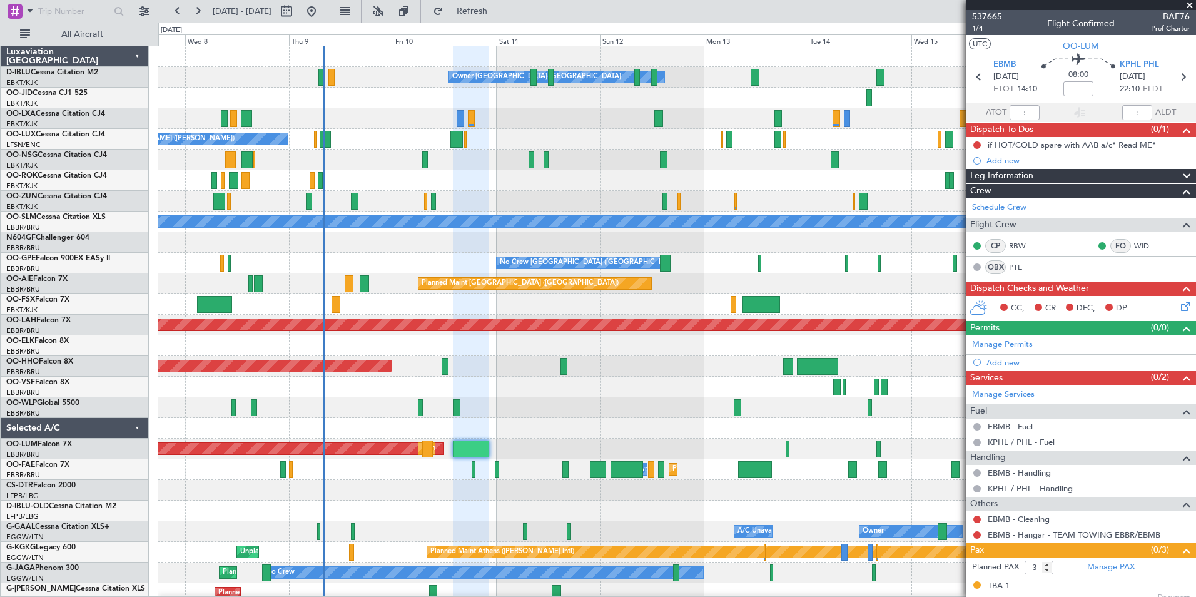
click at [787, 439] on div "No Crew Kortrijk-[GEOGRAPHIC_DATA] Owner [GEOGRAPHIC_DATA]-[GEOGRAPHIC_DATA] No…" at bounding box center [677, 469] width 1038 height 847
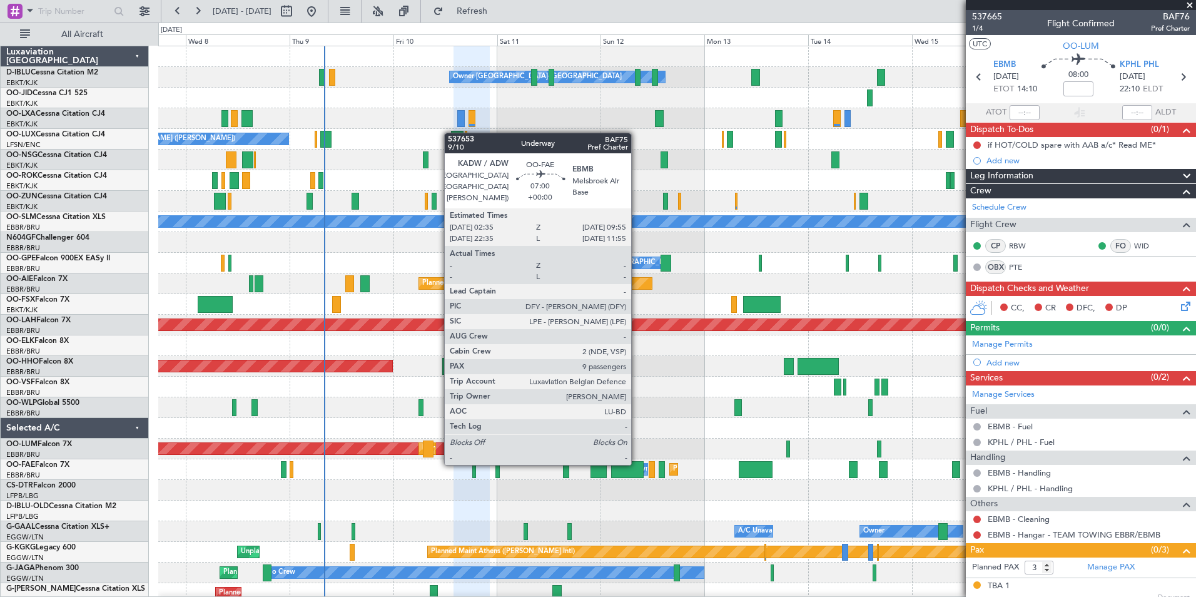
click at [637, 464] on div at bounding box center [627, 469] width 32 height 17
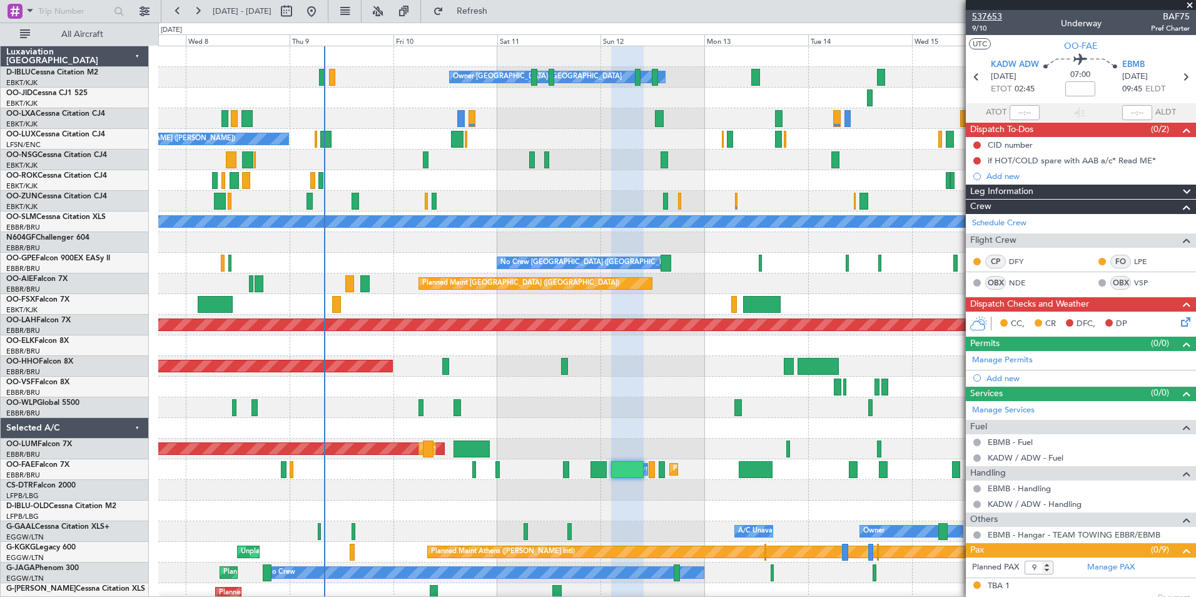
click at [992, 14] on span "537653" at bounding box center [987, 16] width 30 height 13
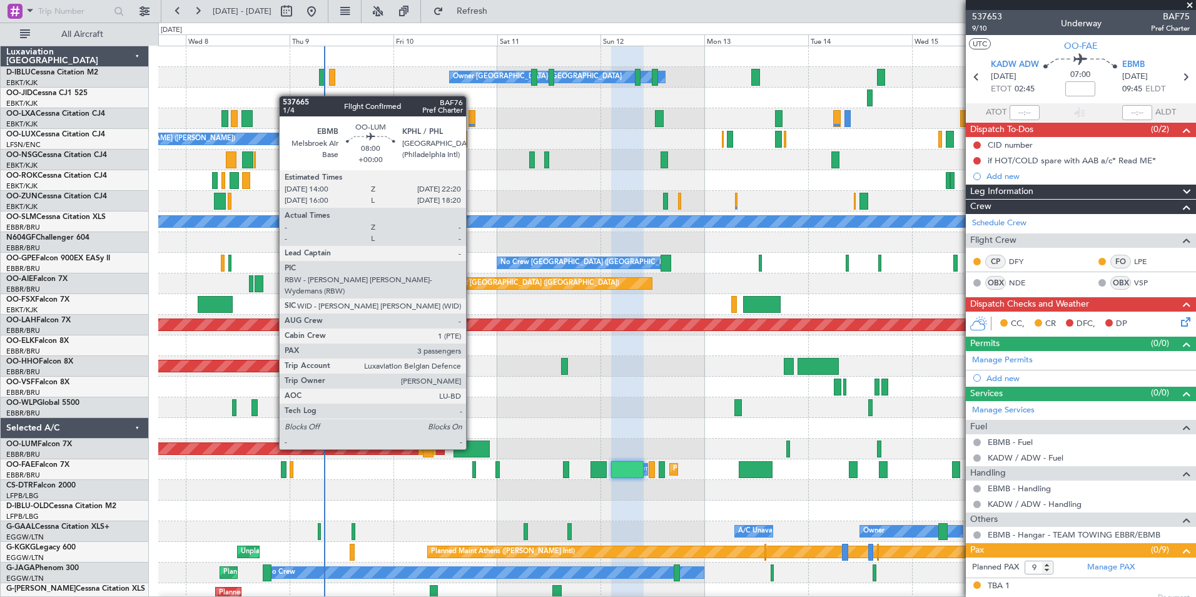
click at [472, 449] on div at bounding box center [472, 449] width 36 height 17
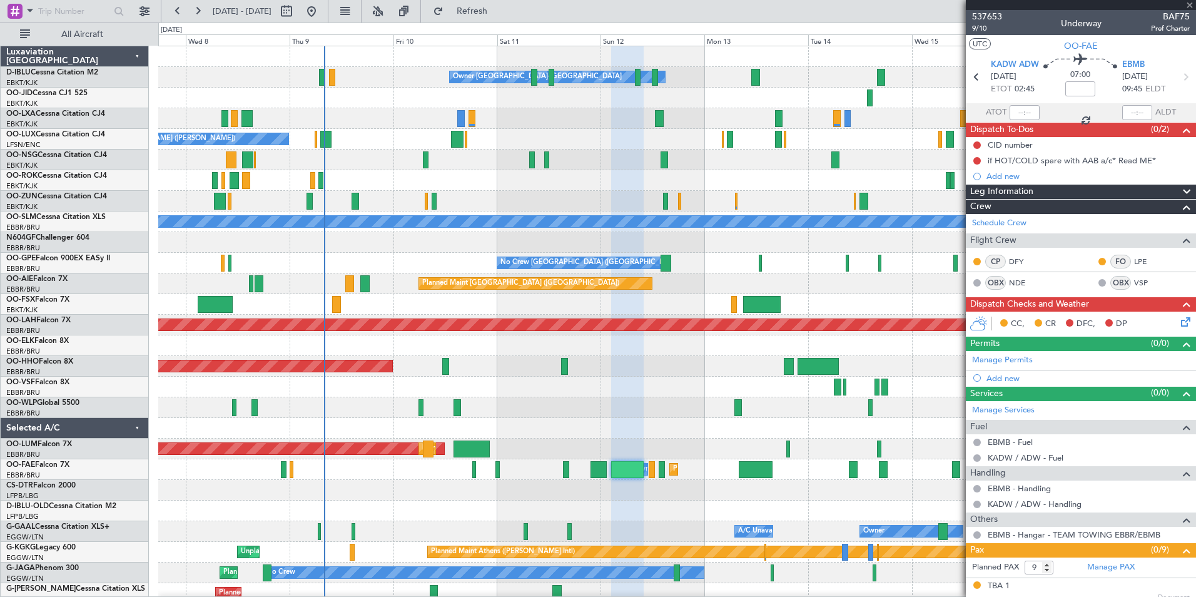
type input "3"
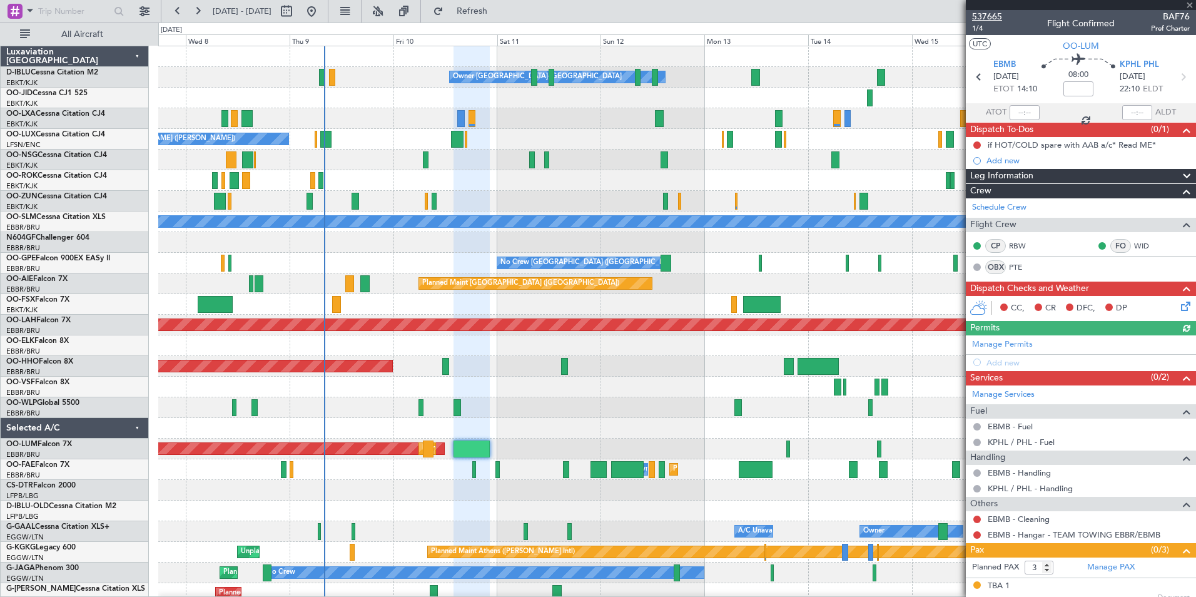
click at [989, 15] on span "537665" at bounding box center [987, 16] width 30 height 13
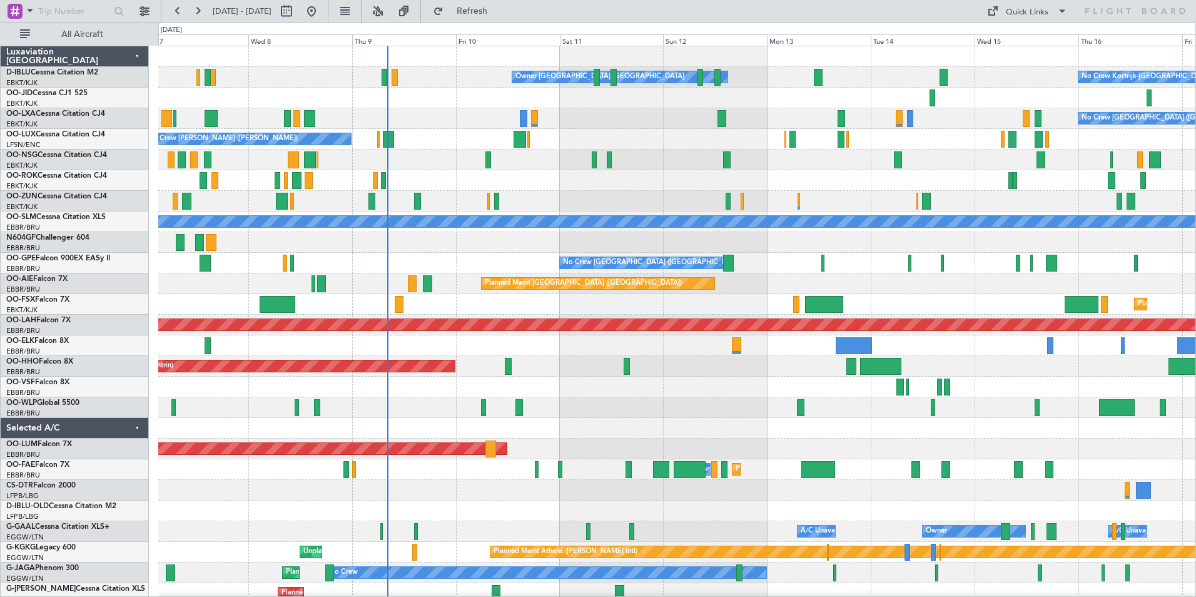
click at [601, 377] on div "Owner [GEOGRAPHIC_DATA]-[GEOGRAPHIC_DATA] No Crew Kortrijk-[GEOGRAPHIC_DATA] No…" at bounding box center [677, 438] width 1038 height 785
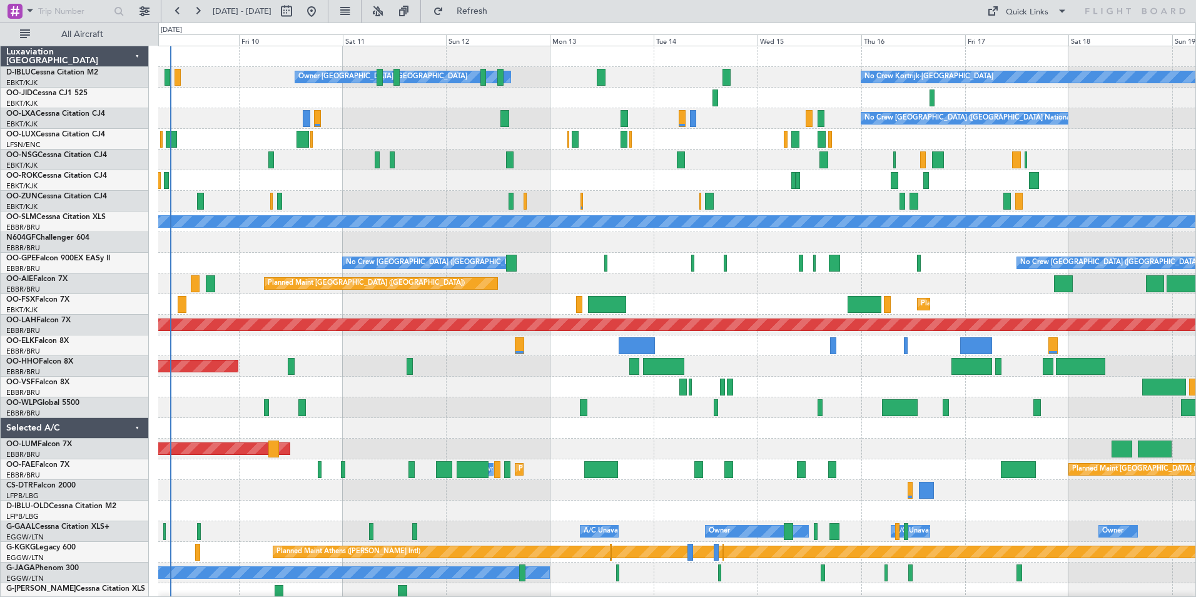
click at [532, 400] on div "Owner [GEOGRAPHIC_DATA]-[GEOGRAPHIC_DATA] No Crew Kortrijk-[GEOGRAPHIC_DATA] No…" at bounding box center [677, 438] width 1038 height 785
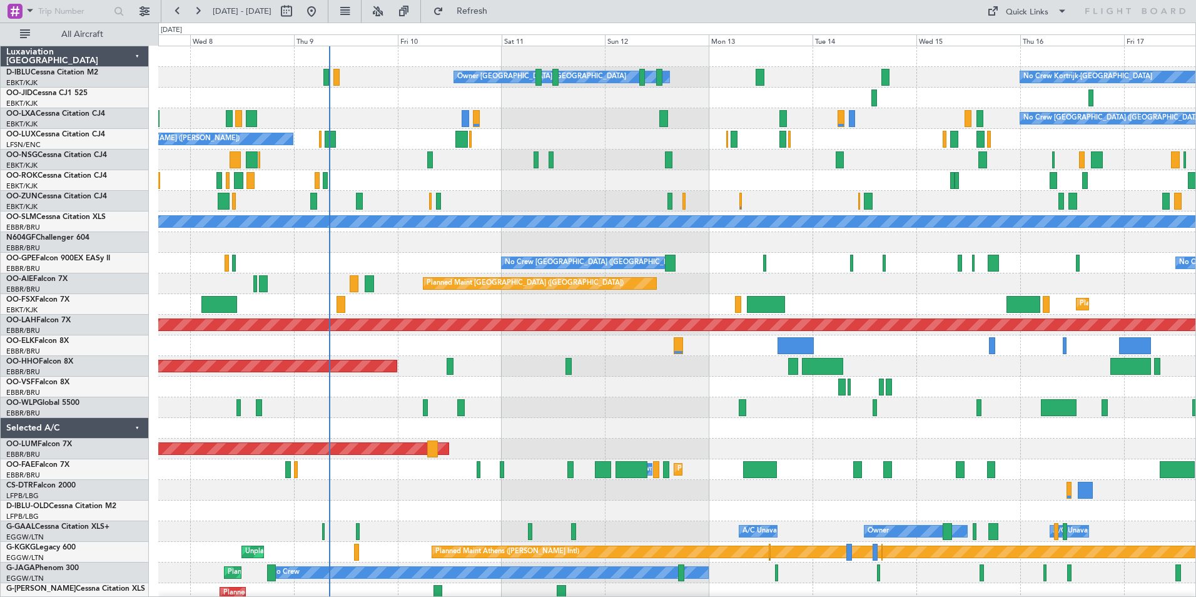
click at [720, 369] on div "Planned Maint Geneva (Cointrin)" at bounding box center [677, 366] width 1038 height 21
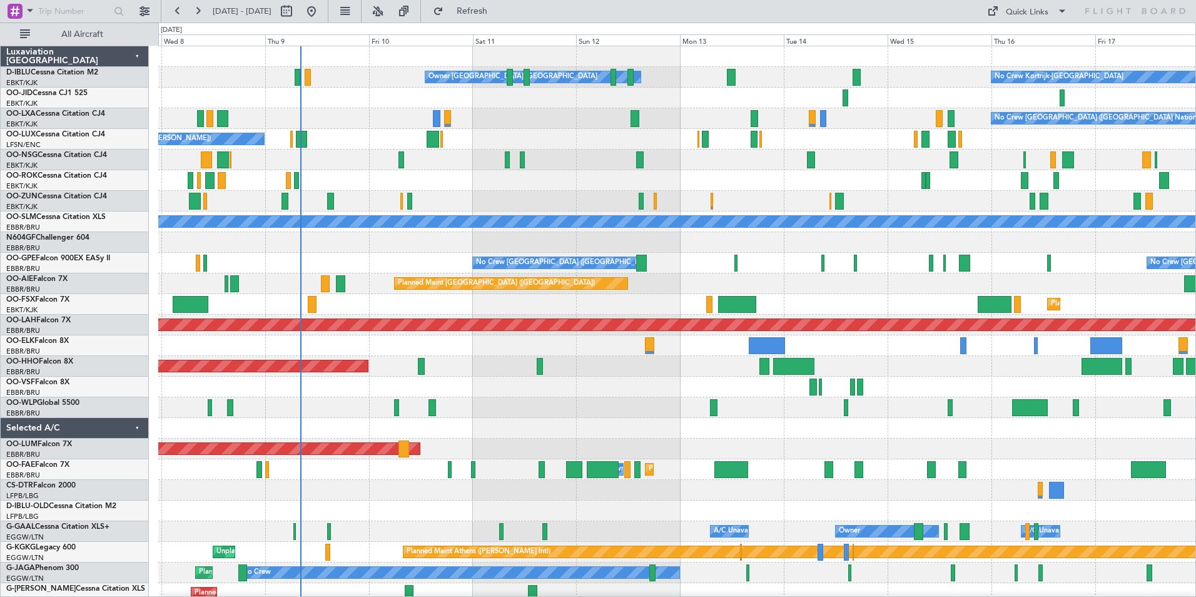
click at [930, 385] on div at bounding box center [677, 387] width 1038 height 21
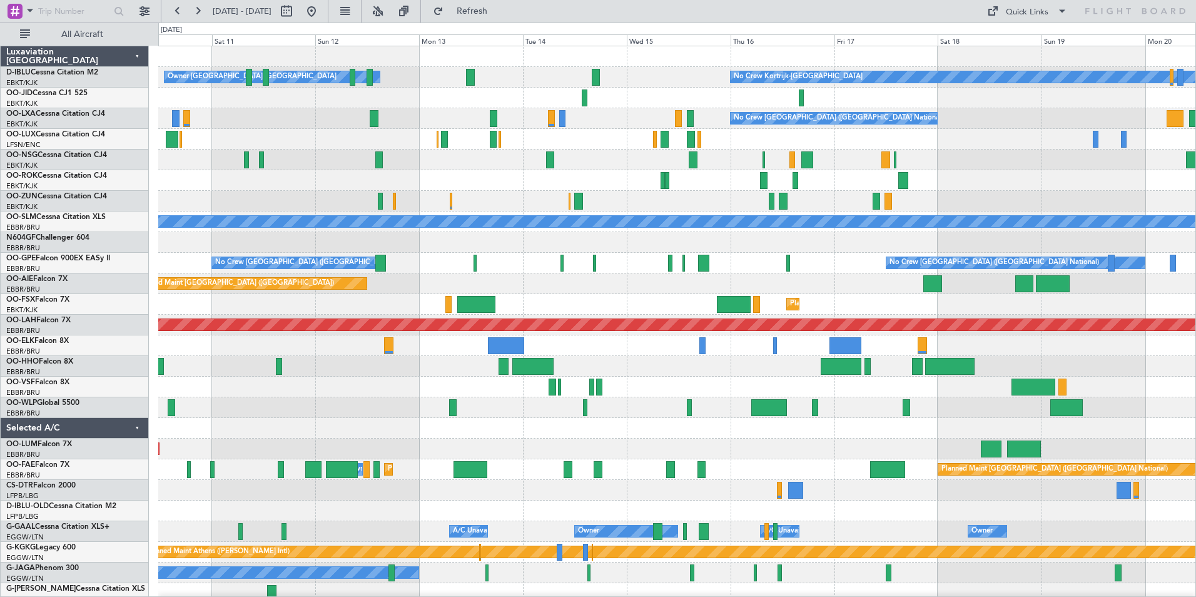
click at [656, 415] on div "Owner [GEOGRAPHIC_DATA]-[GEOGRAPHIC_DATA] No Crew Kortrijk-[GEOGRAPHIC_DATA] No…" at bounding box center [677, 469] width 1038 height 847
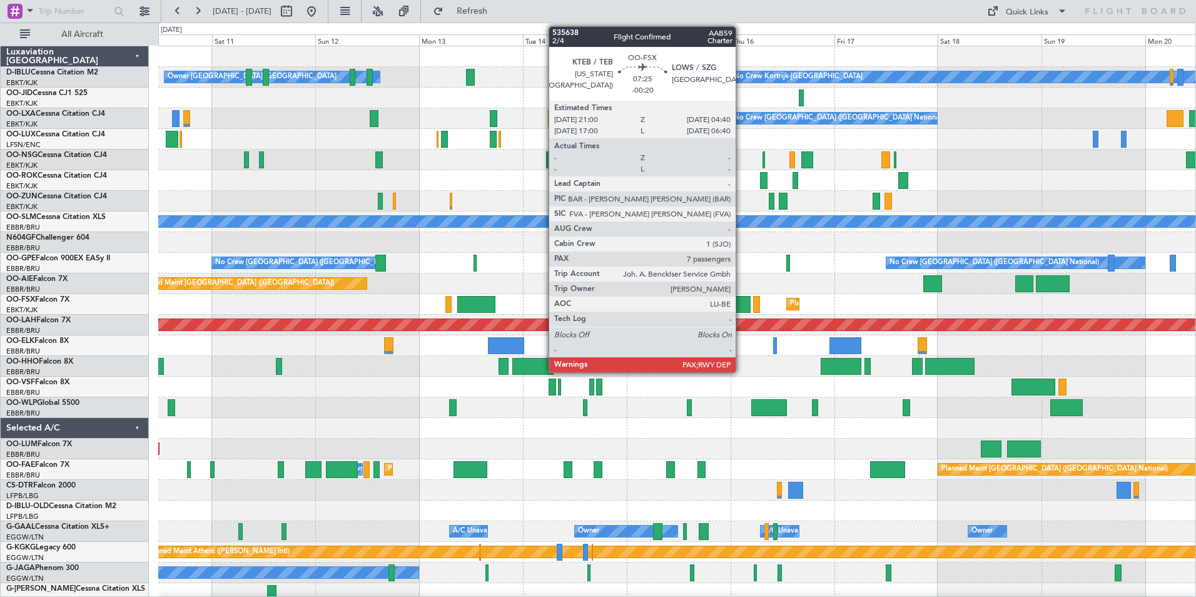
click at [742, 301] on div at bounding box center [733, 304] width 33 height 17
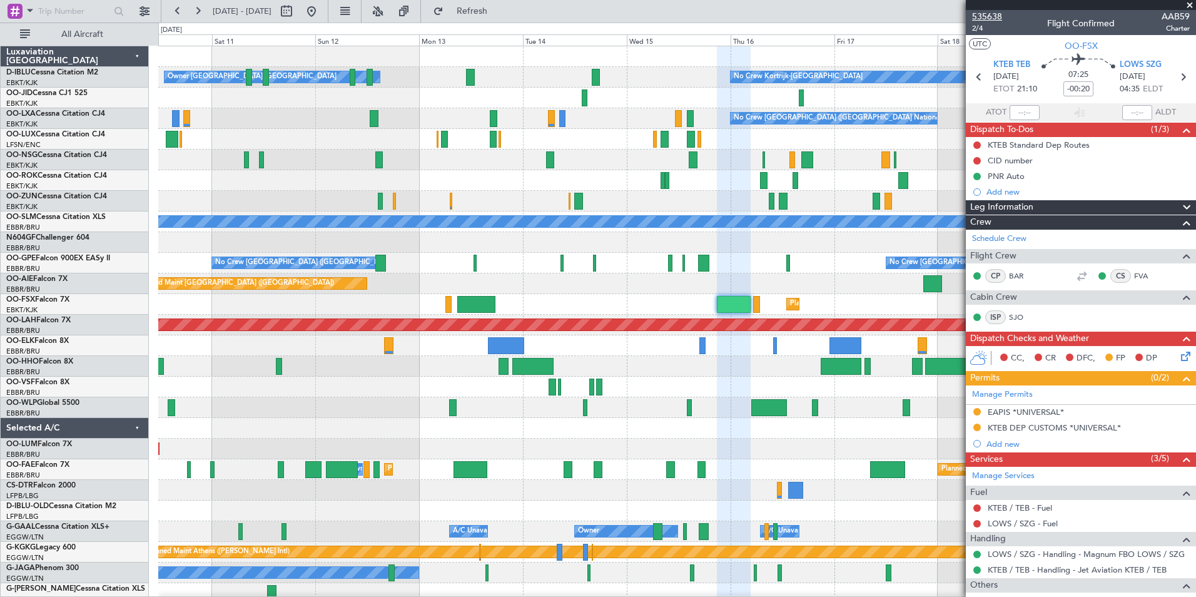
click at [997, 16] on span "535638" at bounding box center [987, 16] width 30 height 13
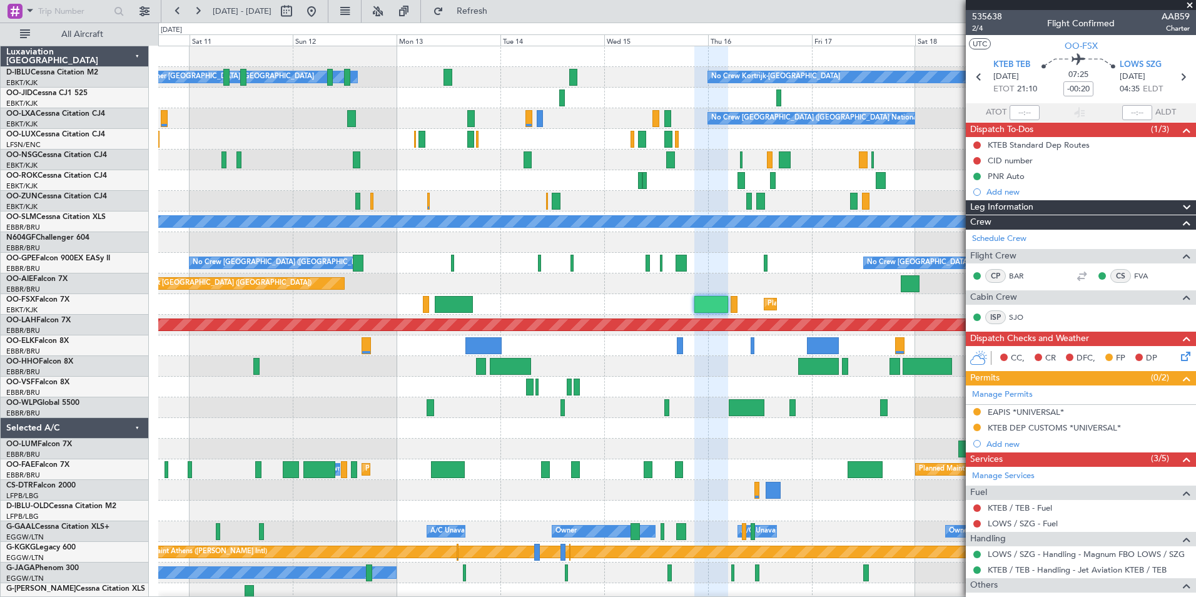
click at [429, 451] on div "No Crew Kortrijk-Wevelgem Owner Kortrijk-Wevelgem No Crew Brussels (Brussels Na…" at bounding box center [677, 469] width 1038 height 847
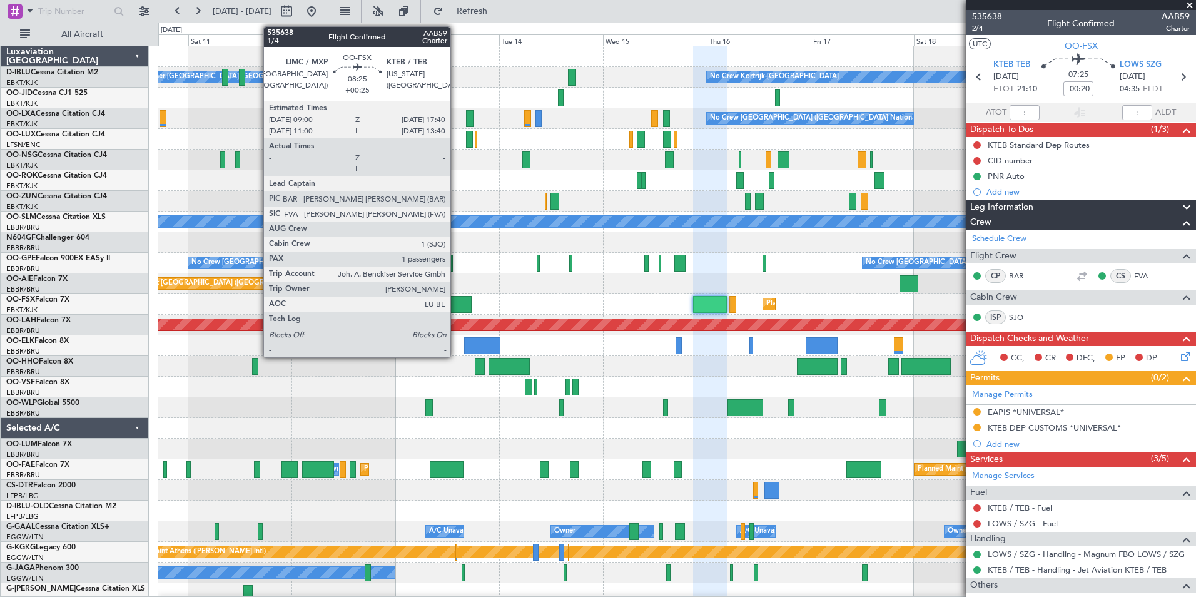
click at [456, 306] on div at bounding box center [453, 304] width 38 height 17
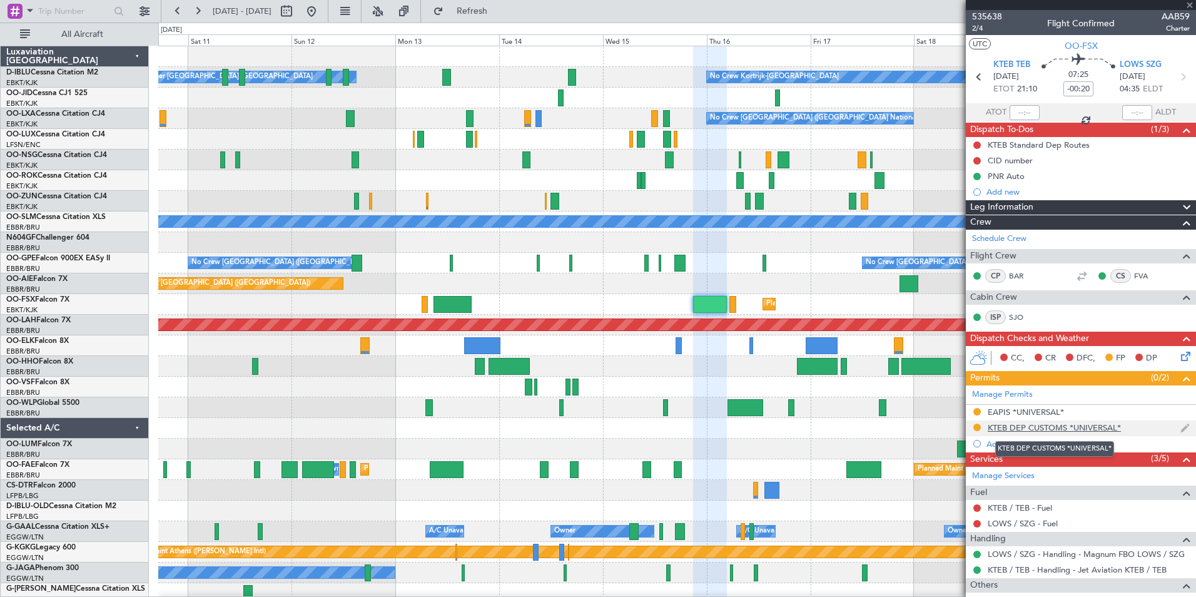
type input "+00:25"
type input "1"
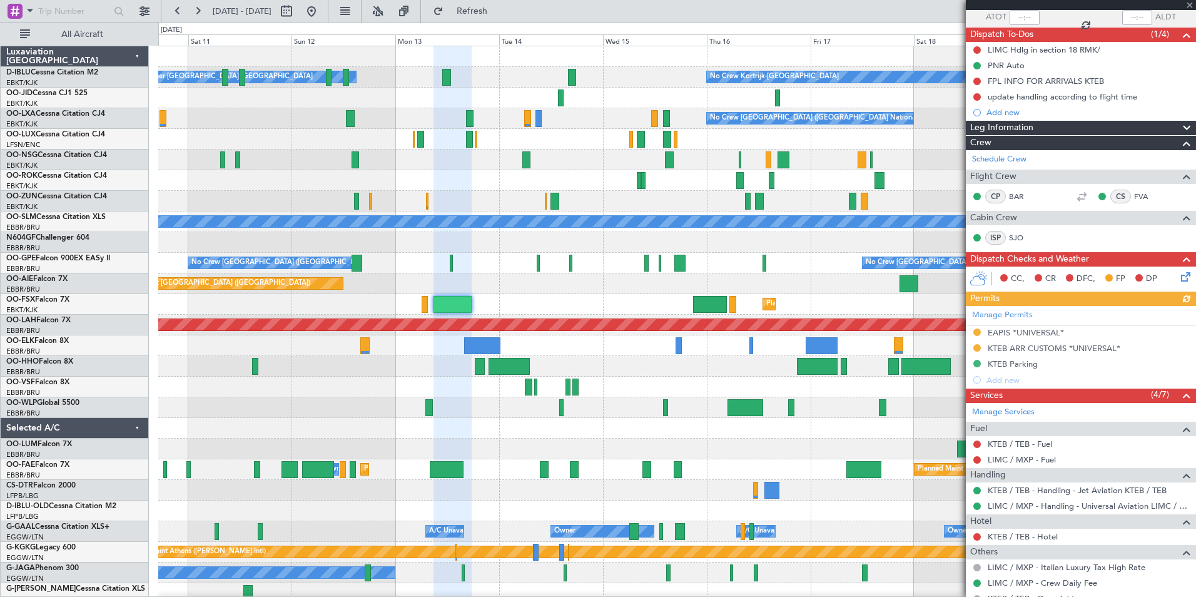
scroll to position [183, 0]
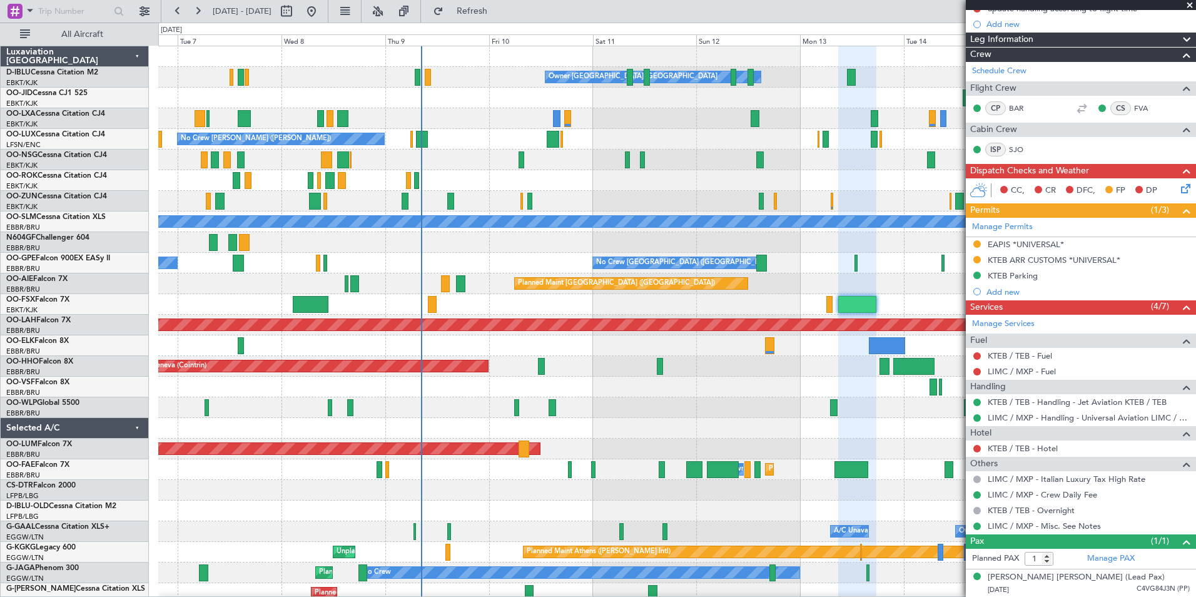
click at [730, 440] on div "No Crew Kortrijk-[GEOGRAPHIC_DATA] Owner [GEOGRAPHIC_DATA]-[GEOGRAPHIC_DATA] No…" at bounding box center [677, 469] width 1038 height 847
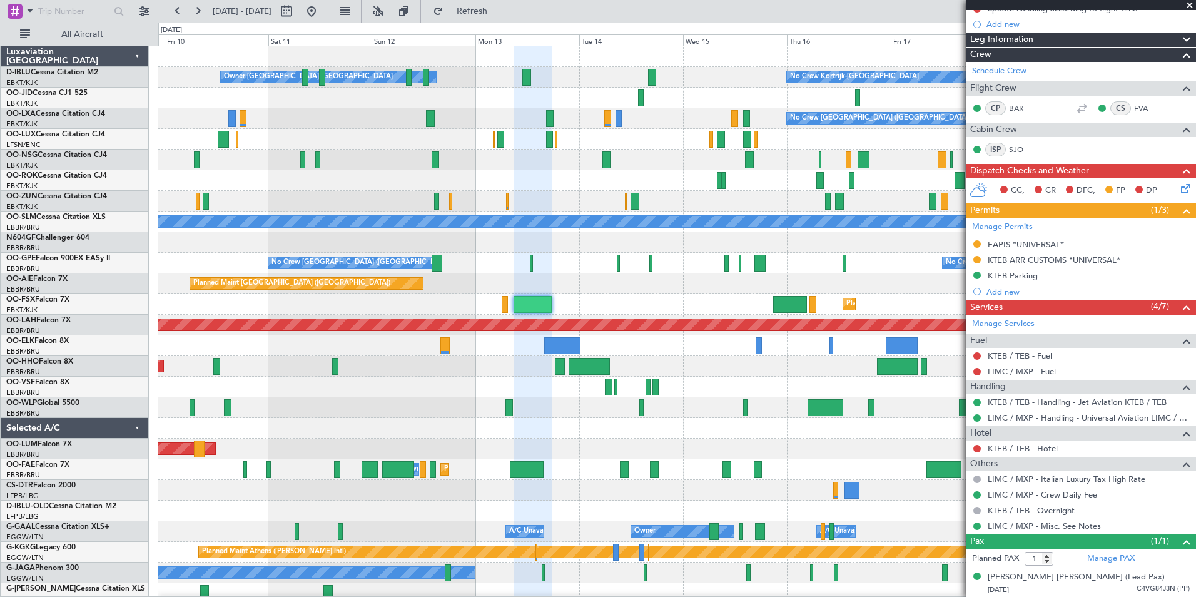
click at [533, 441] on div "Owner Kortrijk-Wevelgem No Crew Kortrijk-Wevelgem No Crew Brussels (Brussels Na…" at bounding box center [677, 469] width 1038 height 847
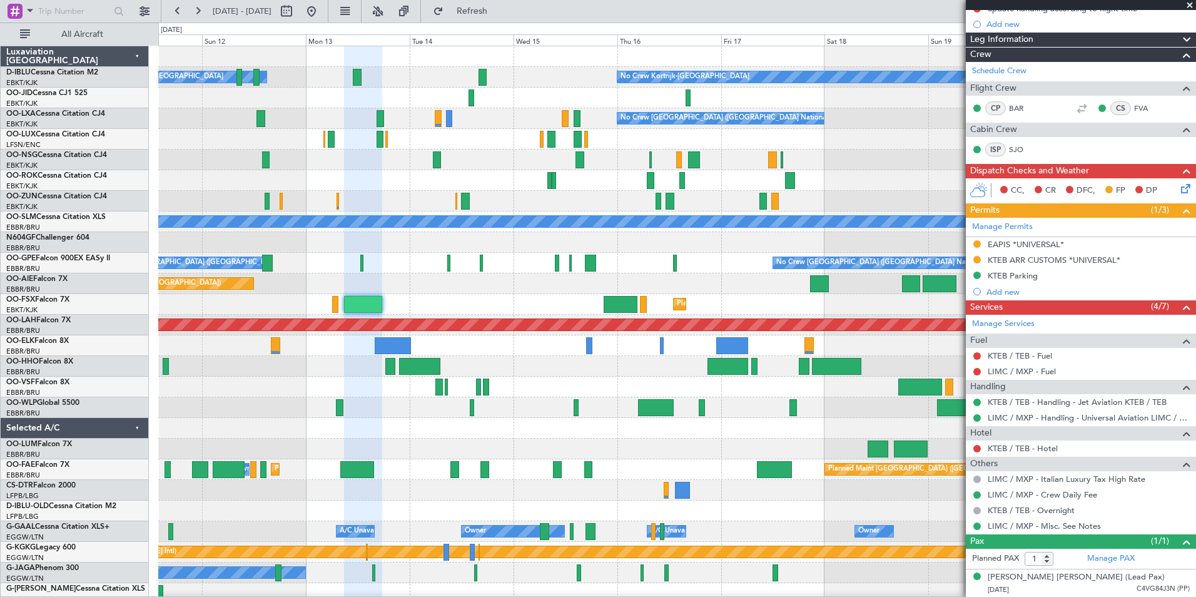
click at [562, 389] on div "Owner [GEOGRAPHIC_DATA]-[GEOGRAPHIC_DATA] No Crew Kortrijk-[GEOGRAPHIC_DATA] No…" at bounding box center [677, 469] width 1038 height 847
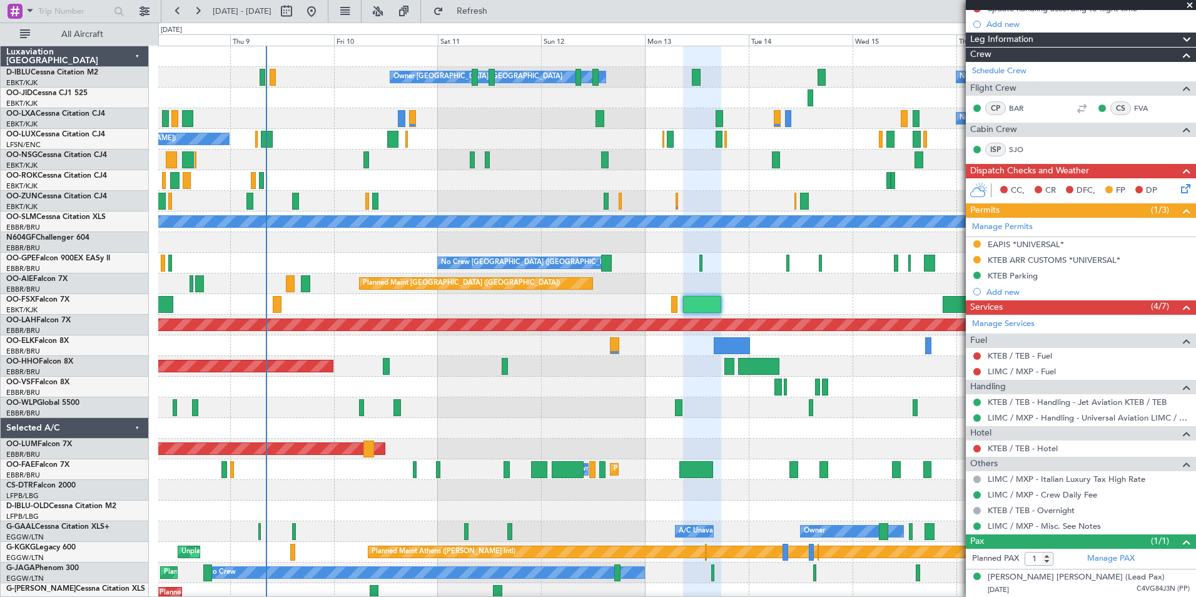
click at [648, 394] on div at bounding box center [677, 387] width 1038 height 21
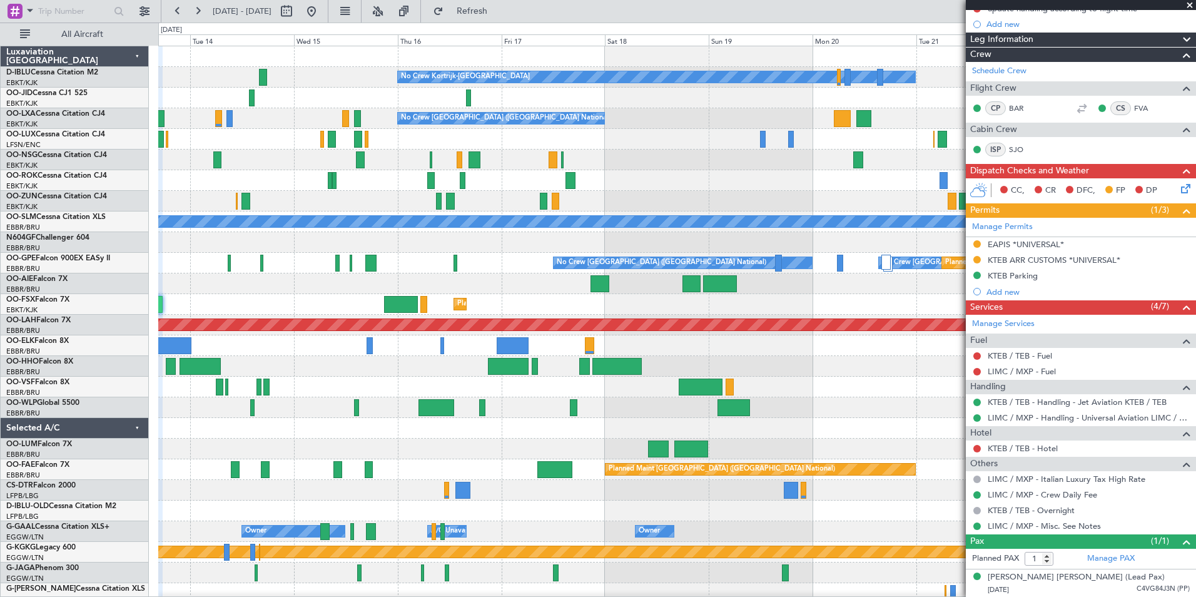
click at [122, 251] on div "No Crew Kortrijk-Wevelgem No Crew Owner Kortrijk-Wevelgem No Crew No Crew Bruss…" at bounding box center [598, 310] width 1196 height 574
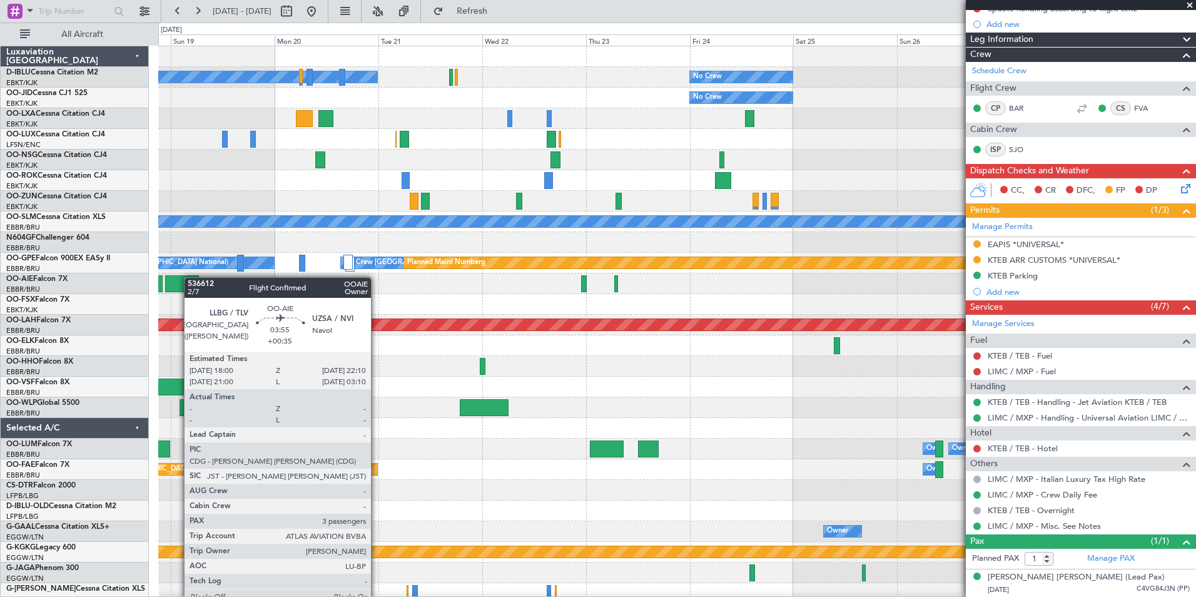
click at [182, 278] on div "No Crew Kortrijk-Wevelgem No Crew No Crew No Crew Brussels (Brussels National) …" at bounding box center [677, 469] width 1038 height 847
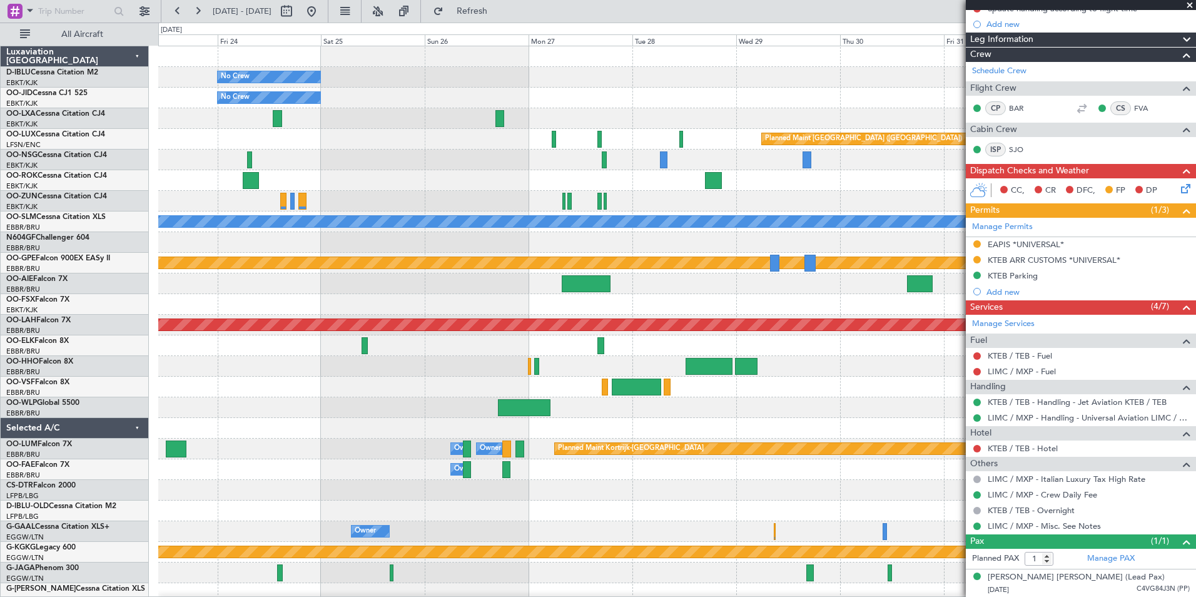
click at [42, 322] on div "No Crew No Crew Kortrijk-Wevelgem No Crew Planned Maint Paris (Le Bourget) A/C …" at bounding box center [598, 310] width 1196 height 574
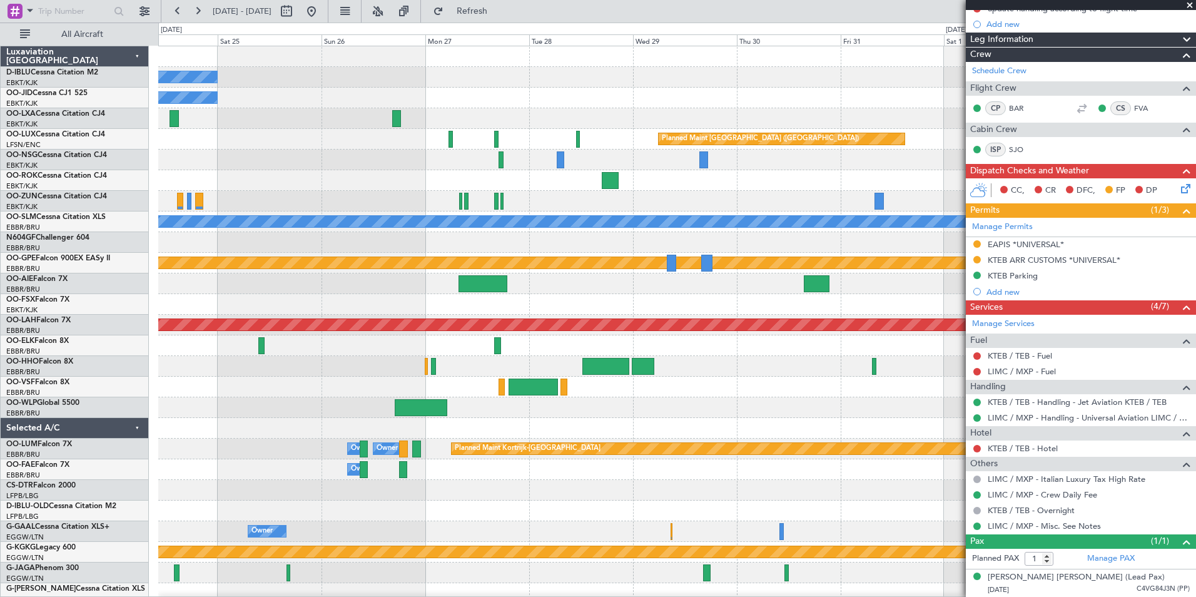
click at [176, 334] on div "No Crew No Crew Planned Maint Paris (Le Bourget) A/C Unavailable Monchengladbac…" at bounding box center [677, 469] width 1038 height 847
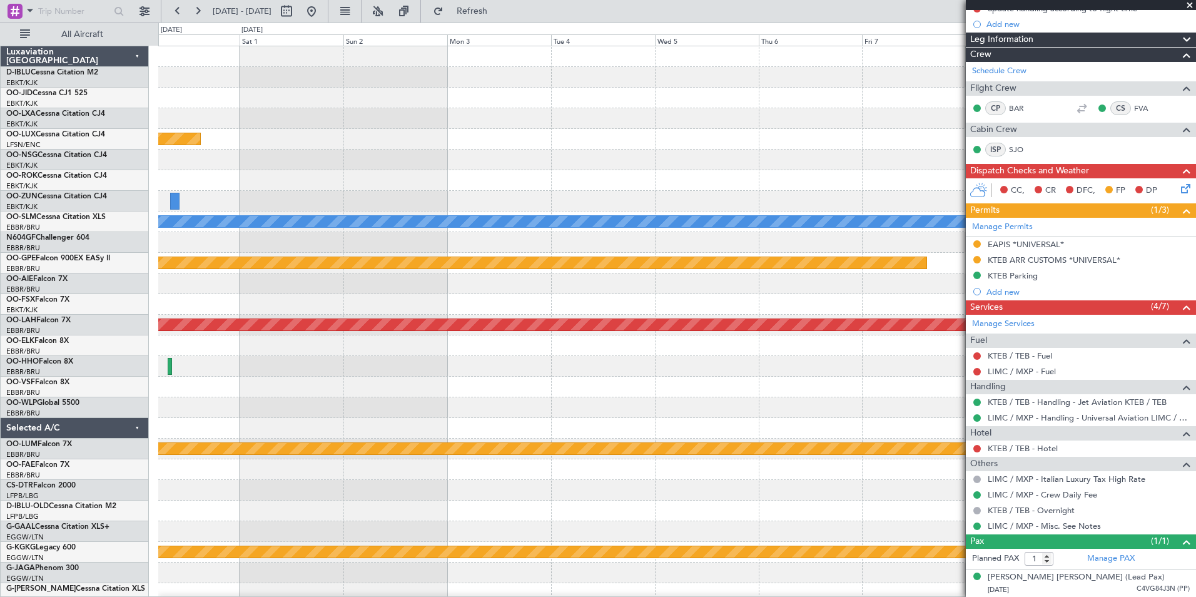
click at [183, 320] on div "Planned Maint Paris (Le Bourget) A/C Unavailable Monchengladbach Planned Maint …" at bounding box center [677, 469] width 1038 height 847
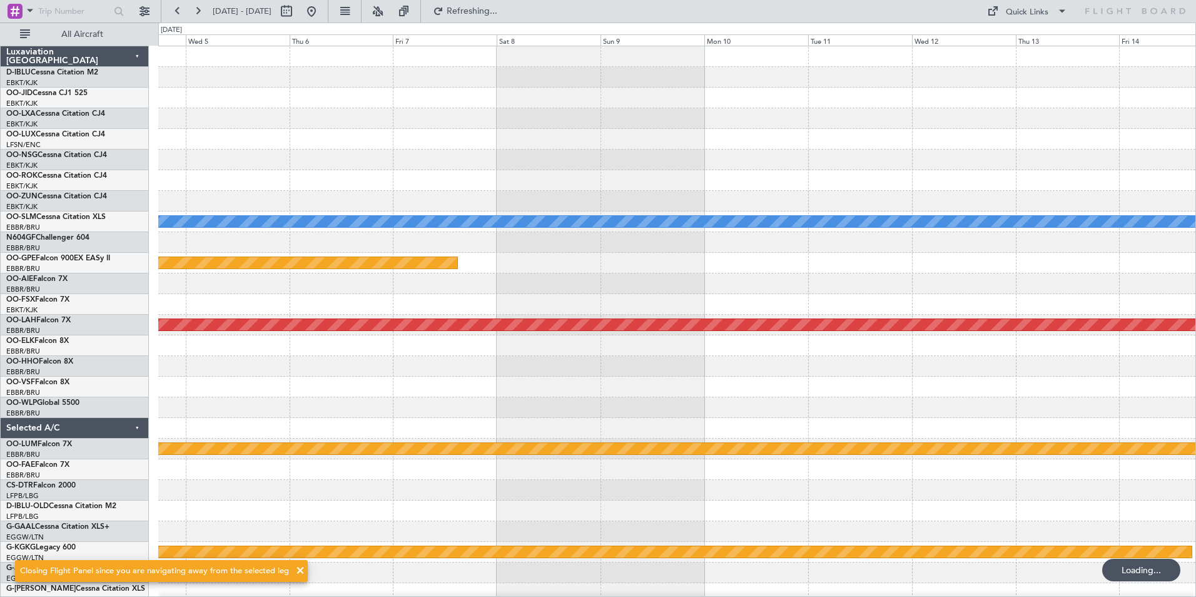
click at [210, 314] on div "A/C Unavailable Monchengladbach Planned Maint Nurnberg Planned Maint Alton-st L…" at bounding box center [677, 469] width 1038 height 847
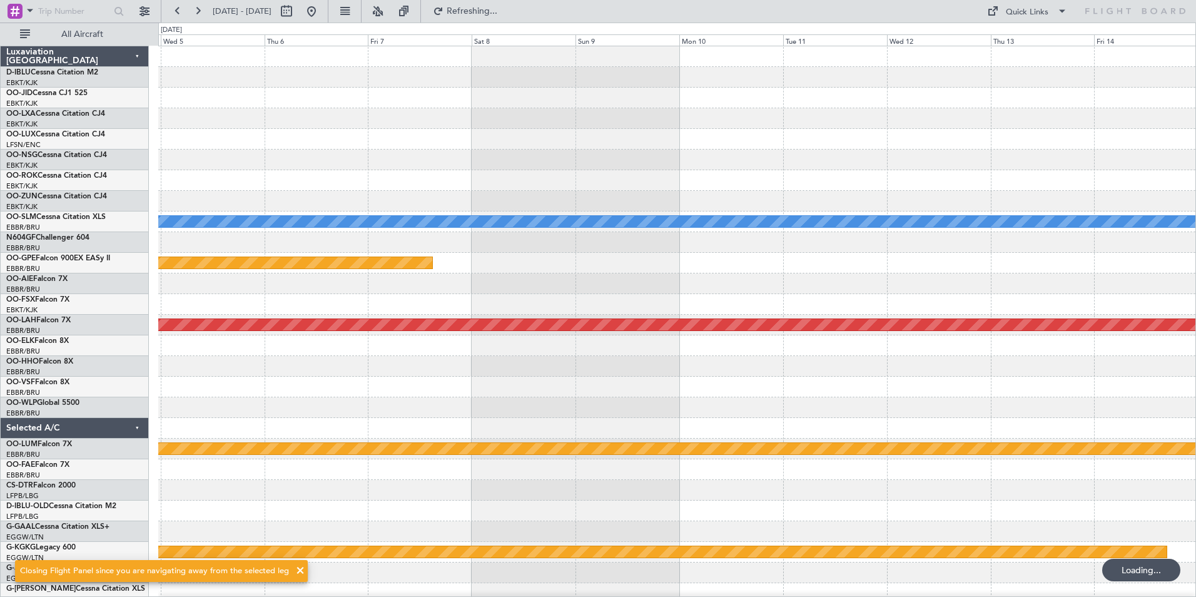
scroll to position [0, 0]
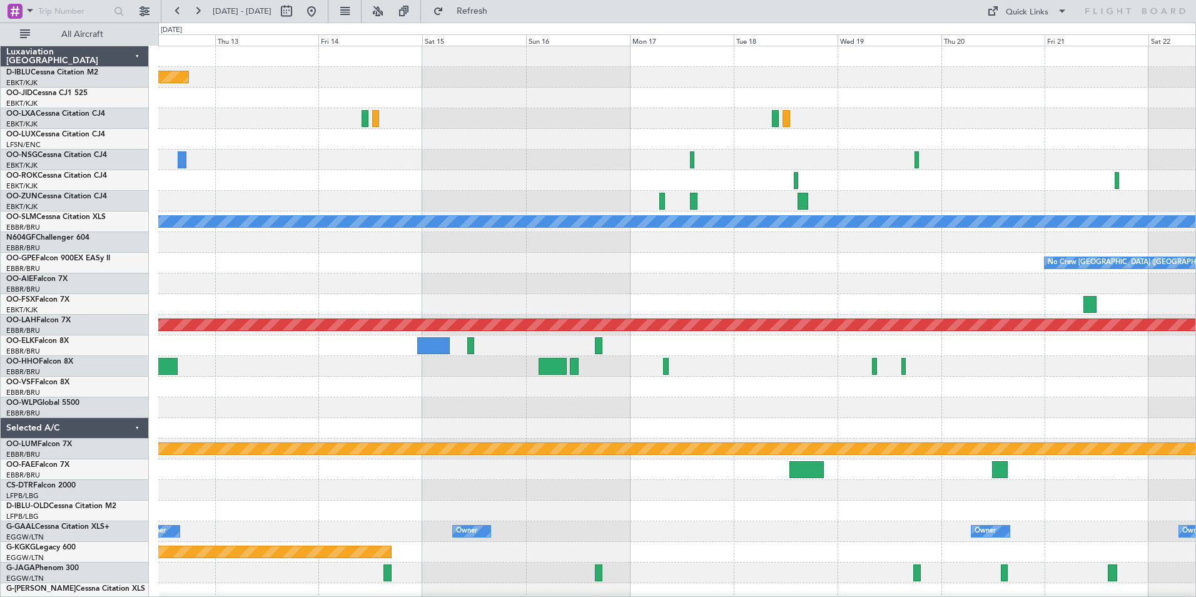
click at [694, 138] on div at bounding box center [677, 139] width 1038 height 21
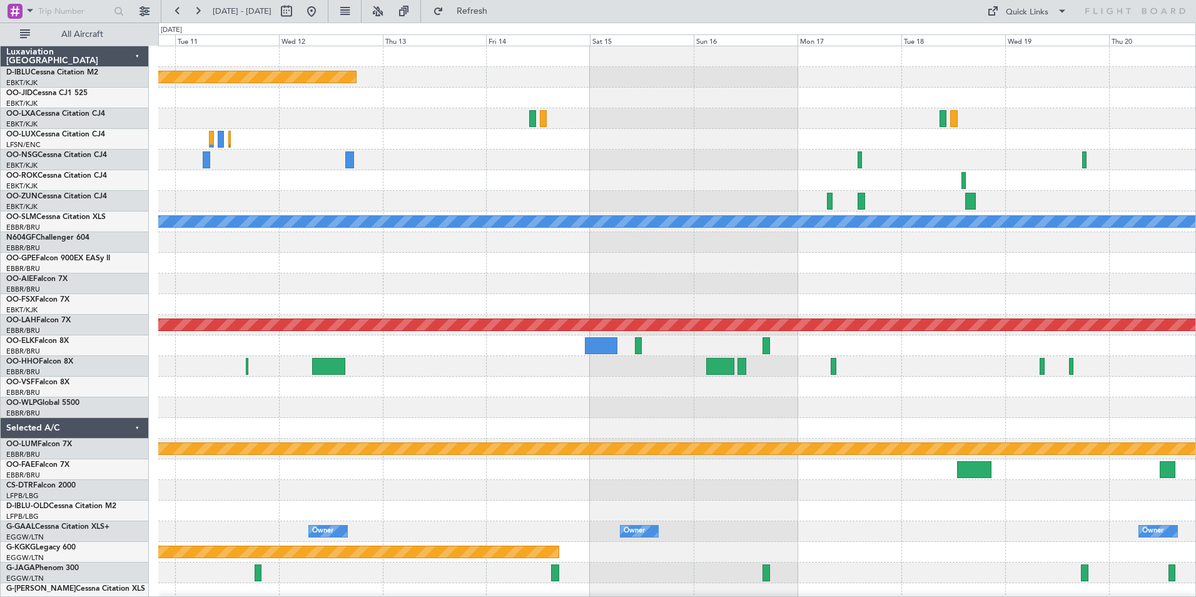
click at [859, 147] on div at bounding box center [677, 139] width 1038 height 21
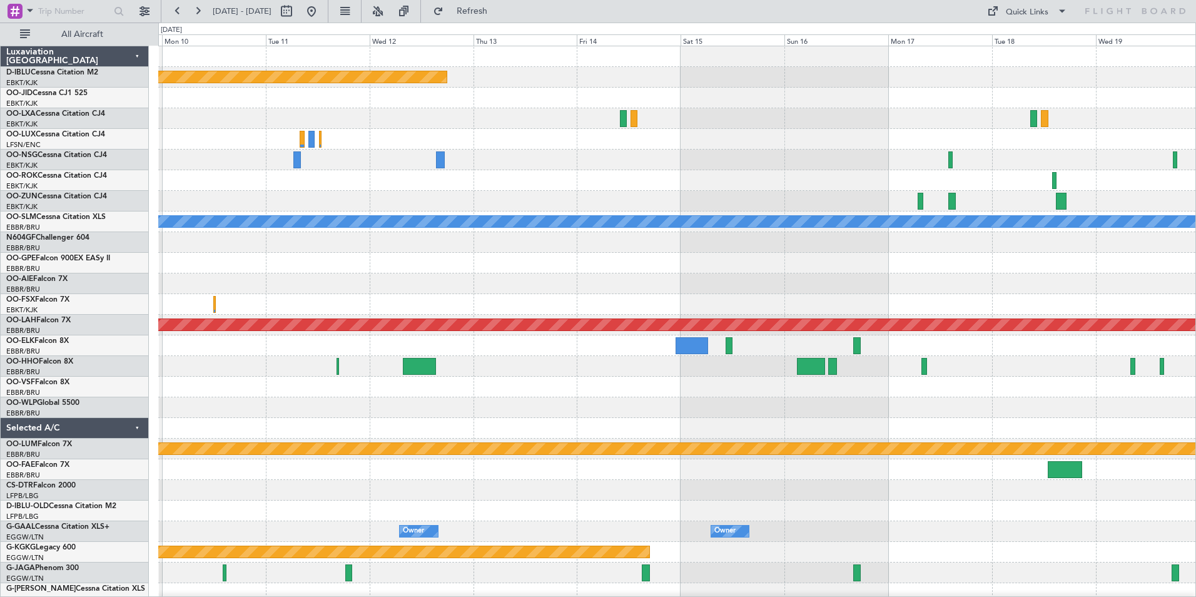
click at [327, 173] on div "Planned Maint Paris (Le Bourget) Planned Maint Kortrijk-Wevelgem A/C Unavailabl…" at bounding box center [677, 438] width 1038 height 785
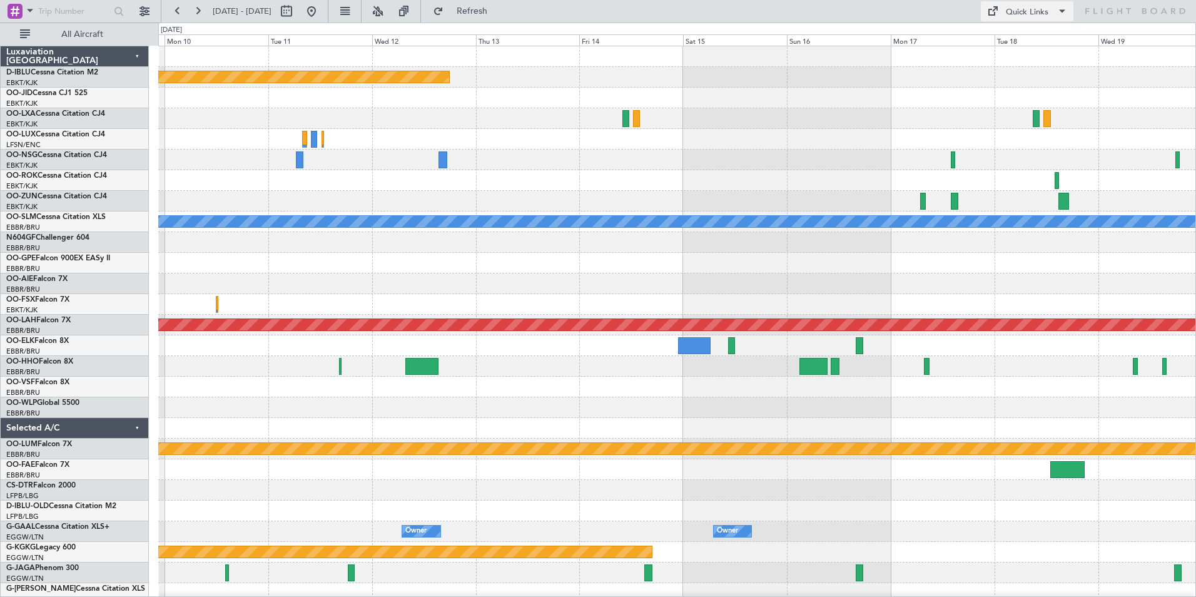
click at [1024, 6] on div "Quick Links" at bounding box center [1027, 12] width 43 height 13
click at [1043, 37] on button "Trip Builder" at bounding box center [1028, 41] width 94 height 30
click at [1024, 16] on div "Quick Links" at bounding box center [1027, 12] width 43 height 13
click at [1035, 36] on button "Trip Builder" at bounding box center [1028, 41] width 94 height 30
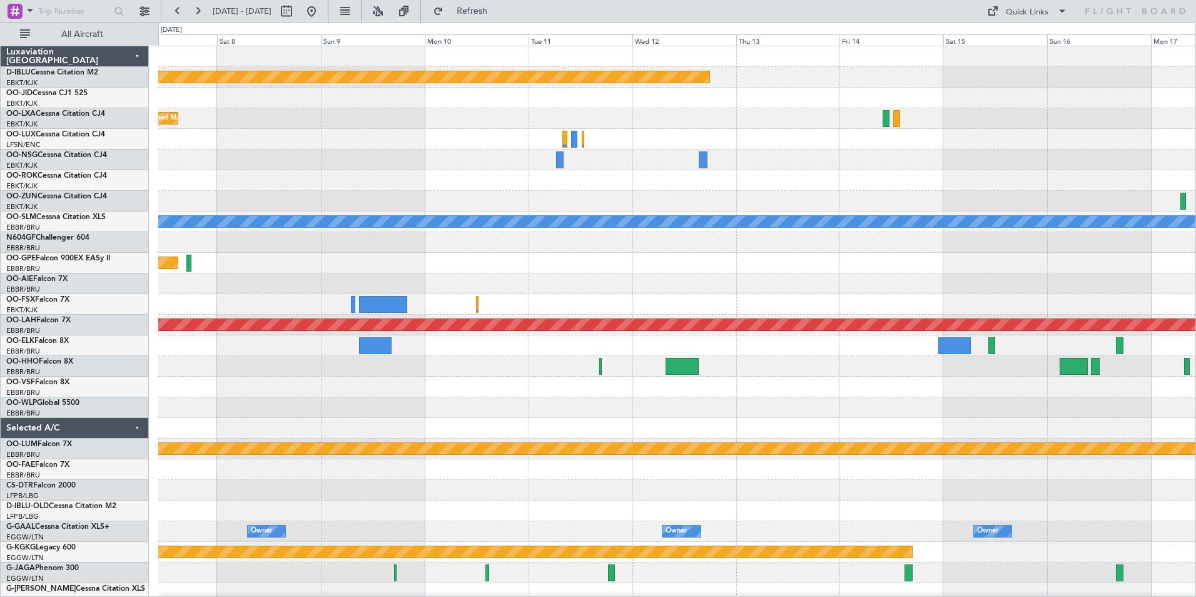
click at [732, 130] on div "Planned Maint Paris (Le Bourget) Planned Maint Kortrijk-Wevelgem A/C Unavailabl…" at bounding box center [677, 438] width 1038 height 785
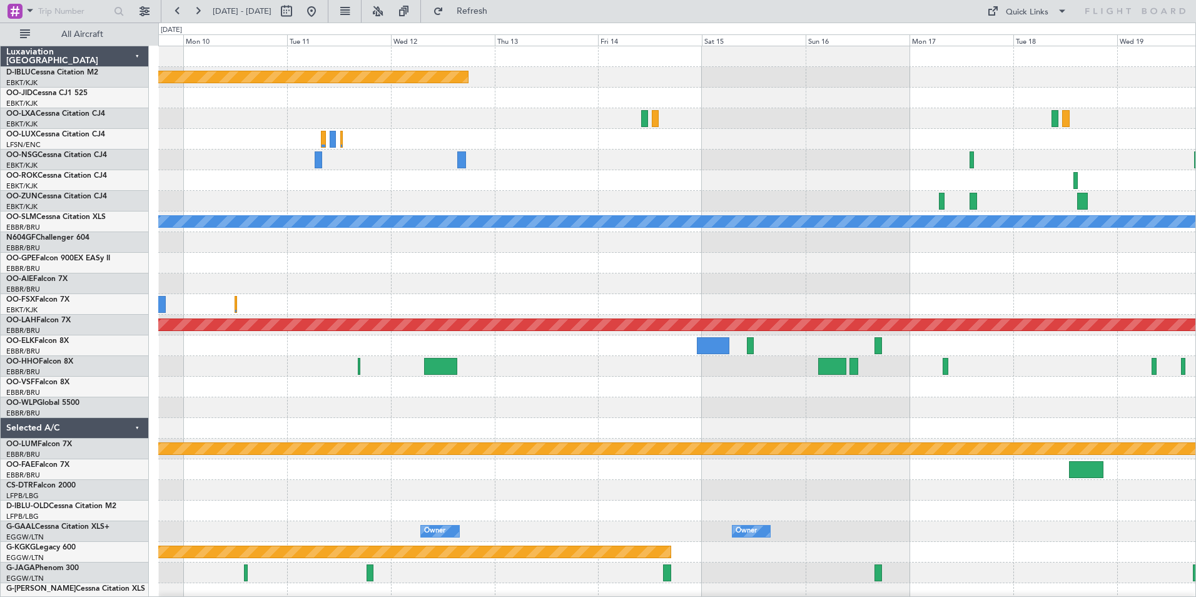
click at [232, 132] on div "Planned Maint Paris (Le Bourget) Planned Maint Kortrijk-Wevelgem A/C Unavailabl…" at bounding box center [677, 459] width 1038 height 826
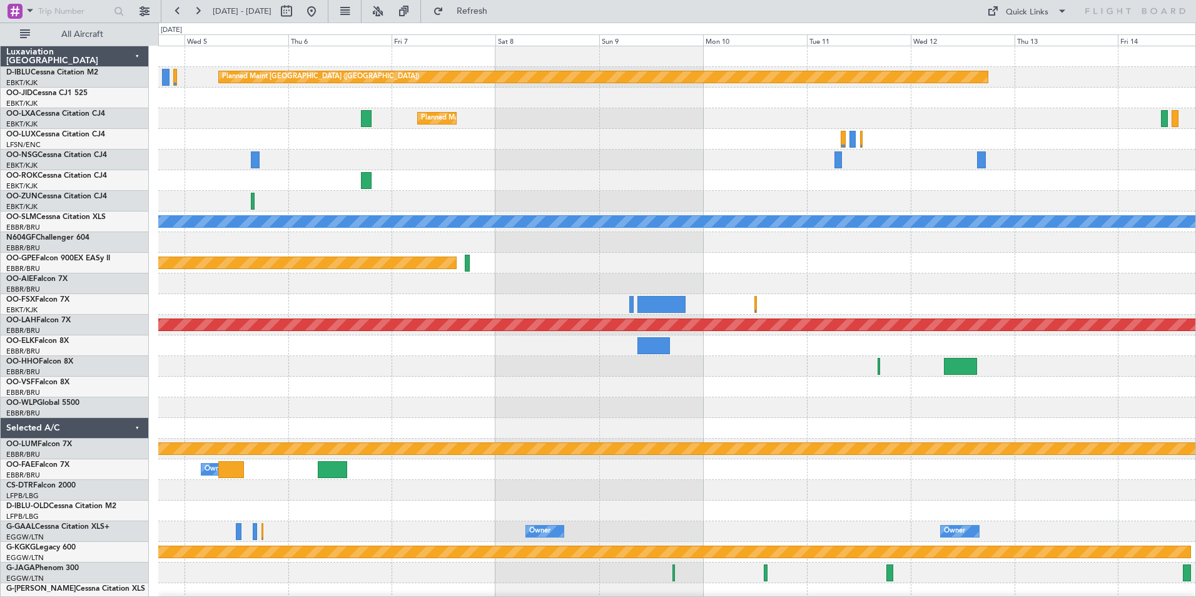
click at [894, 143] on div at bounding box center [677, 139] width 1038 height 21
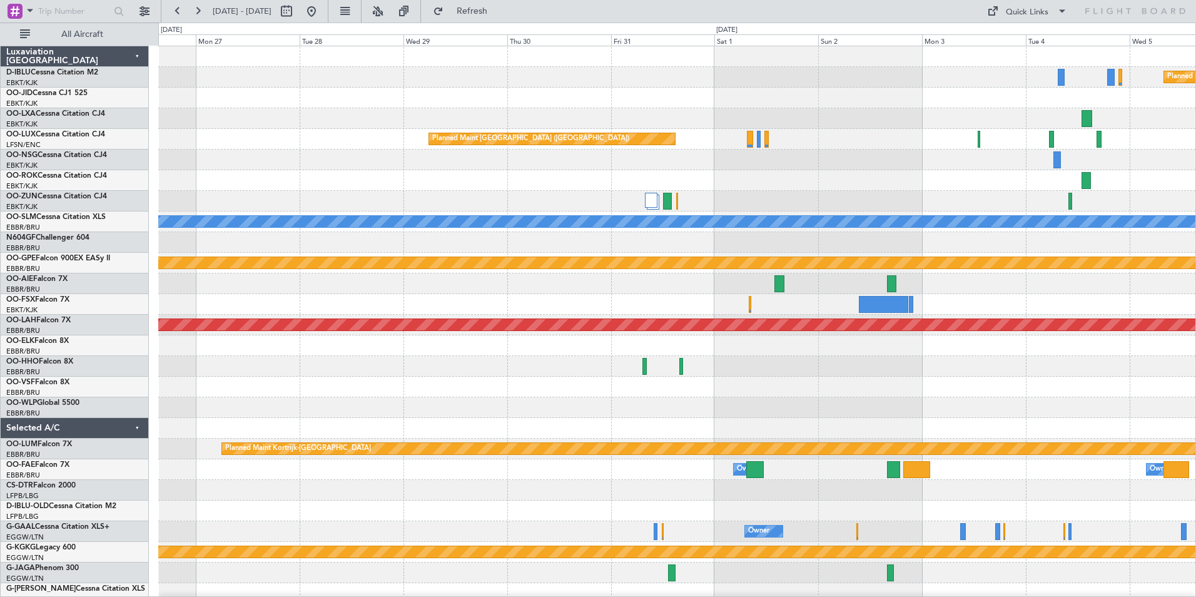
click at [1196, 138] on html "10 Nov 2025 - 20 Nov 2025 Refresh Quick Links All Aircraft Planned Maint Paris …" at bounding box center [598, 298] width 1196 height 597
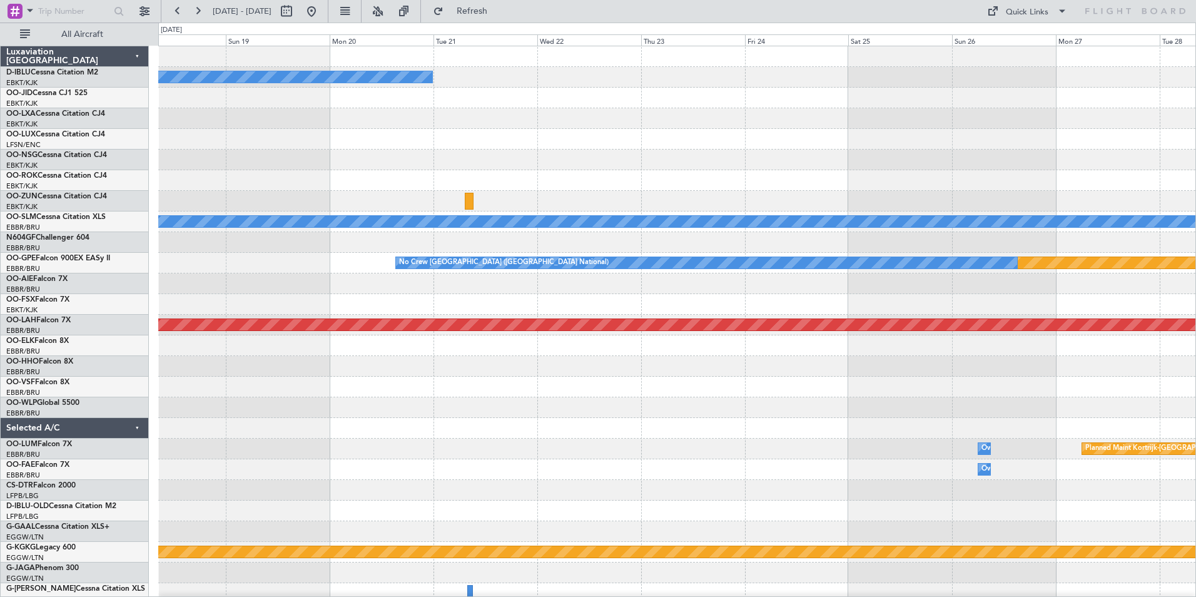
click at [1188, 129] on div "No Crew Kortrijk-Wevelgem No Crew Brussels (Brussels National) Planned Maint Pa…" at bounding box center [677, 438] width 1038 height 785
click at [953, 147] on div "Planned Maint [GEOGRAPHIC_DATA] ([GEOGRAPHIC_DATA])" at bounding box center [677, 139] width 1038 height 21
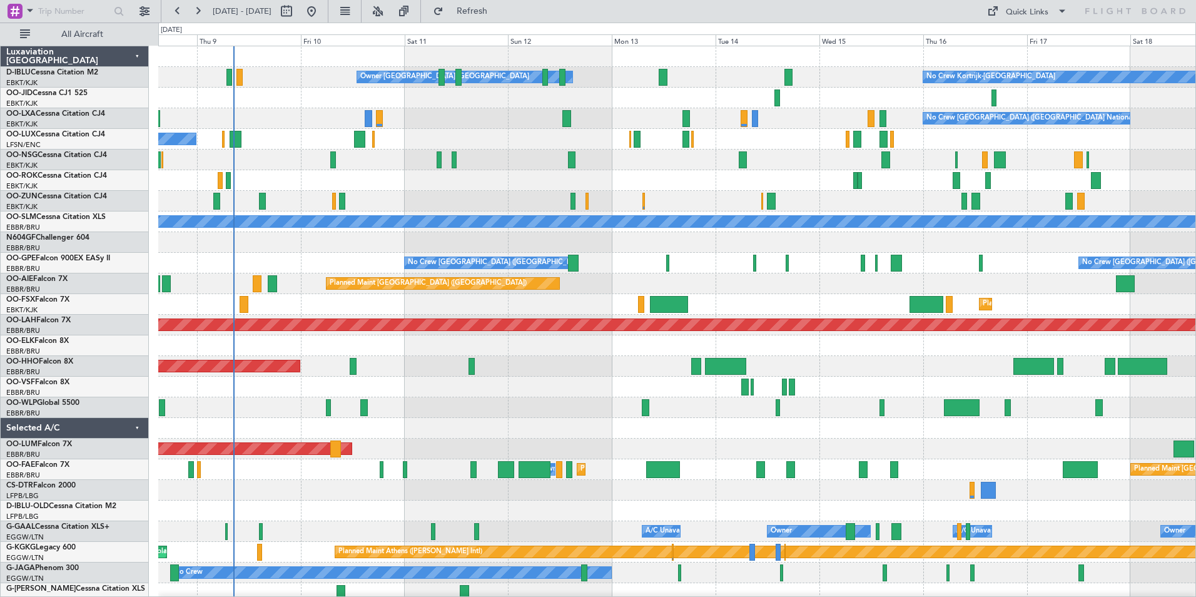
click at [783, 151] on div at bounding box center [677, 160] width 1038 height 21
